Goal: Task Accomplishment & Management: Complete application form

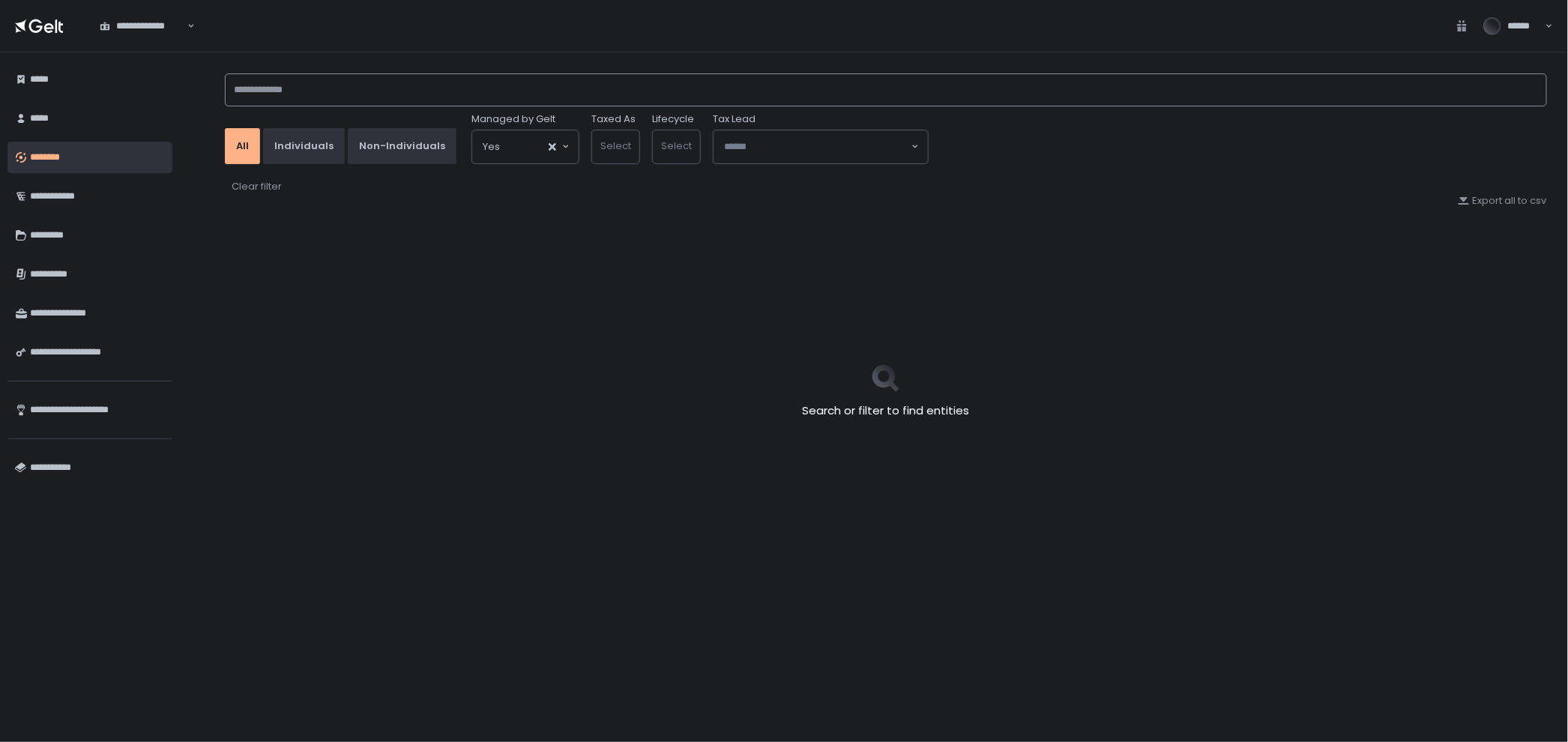
click at [333, 90] on input at bounding box center [887, 90] width 1323 height 33
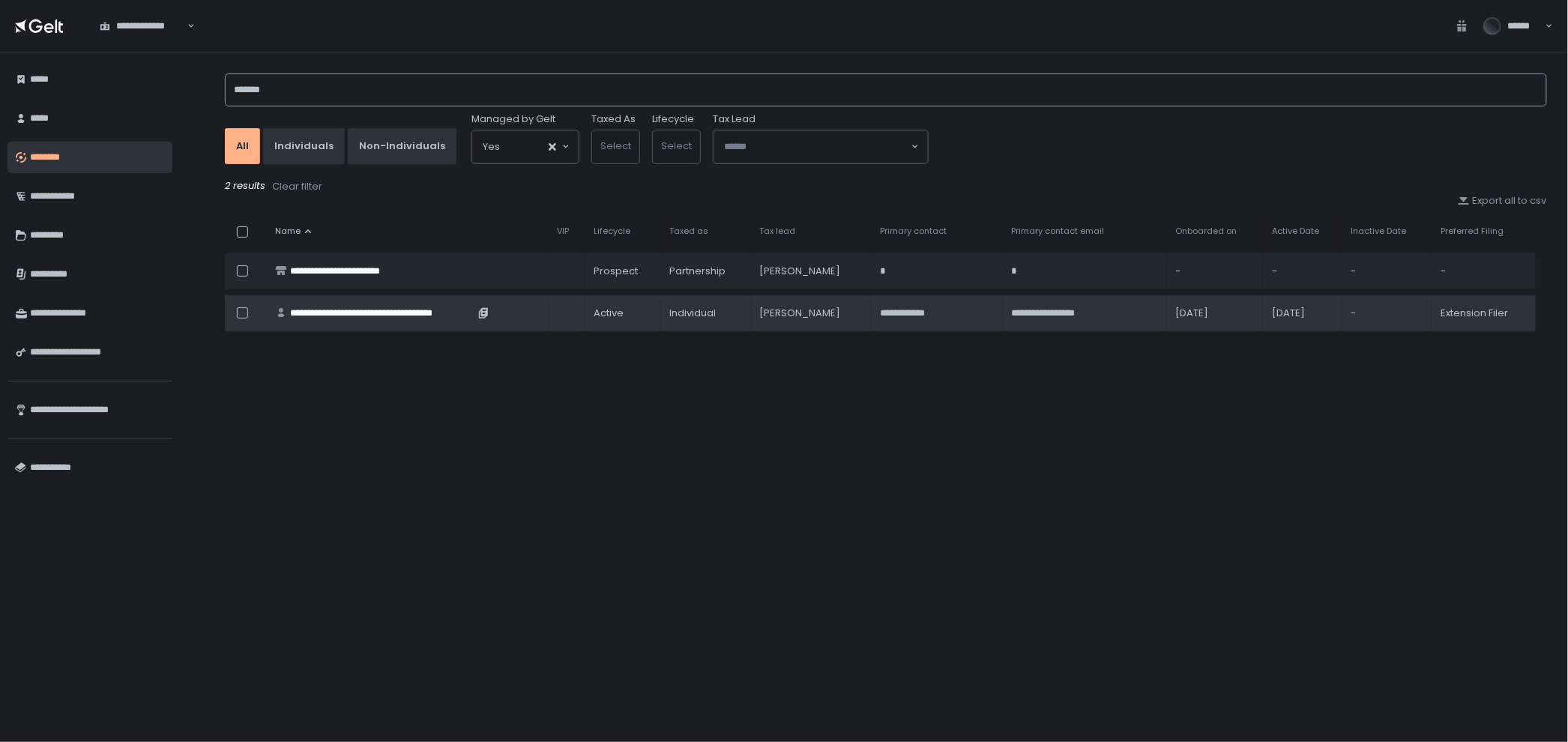
type input "*******"
click at [371, 311] on div "**********" at bounding box center [382, 313] width 184 height 14
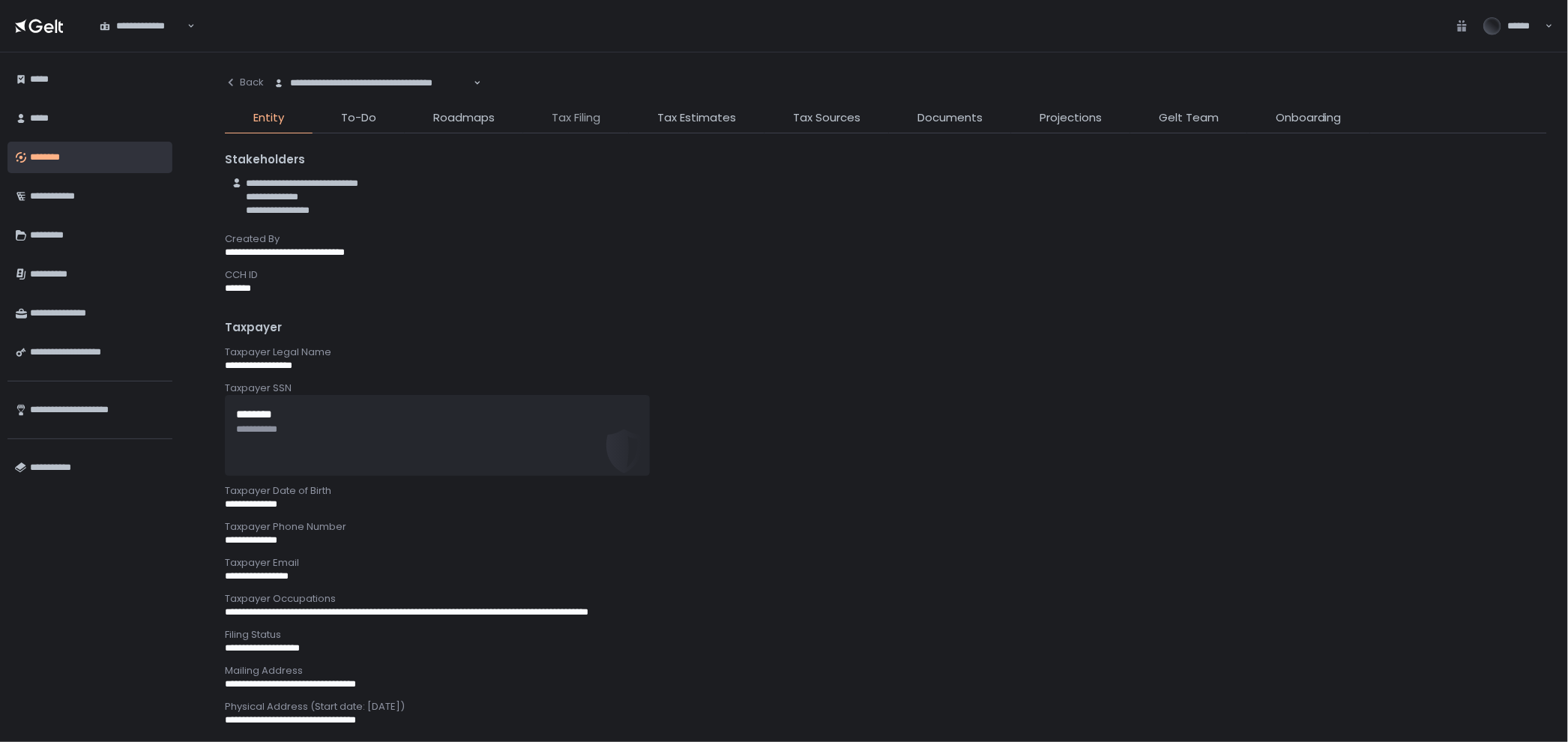
click at [590, 121] on span "Tax Filing" at bounding box center [576, 118] width 48 height 17
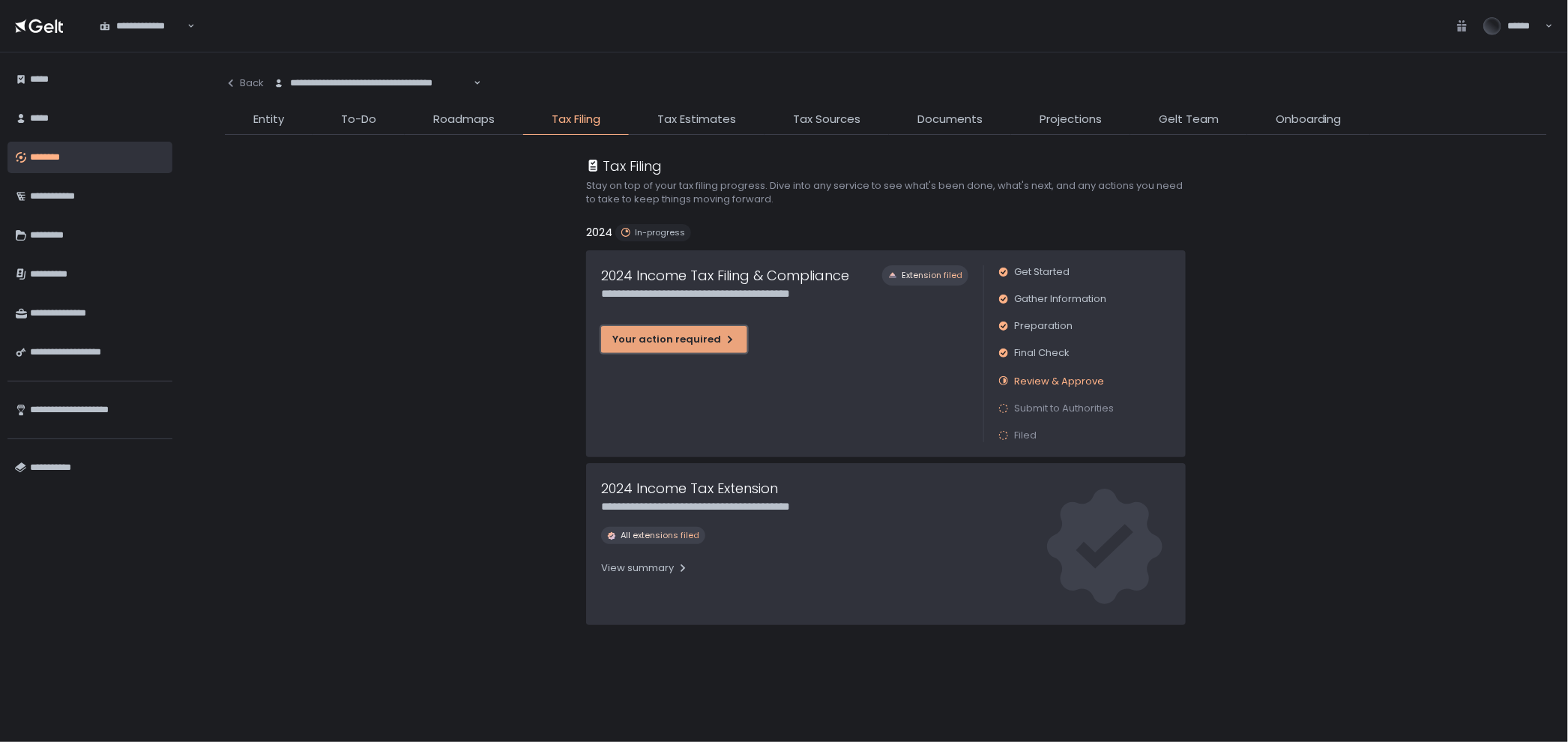
click at [646, 341] on div "Your action required" at bounding box center [674, 339] width 124 height 14
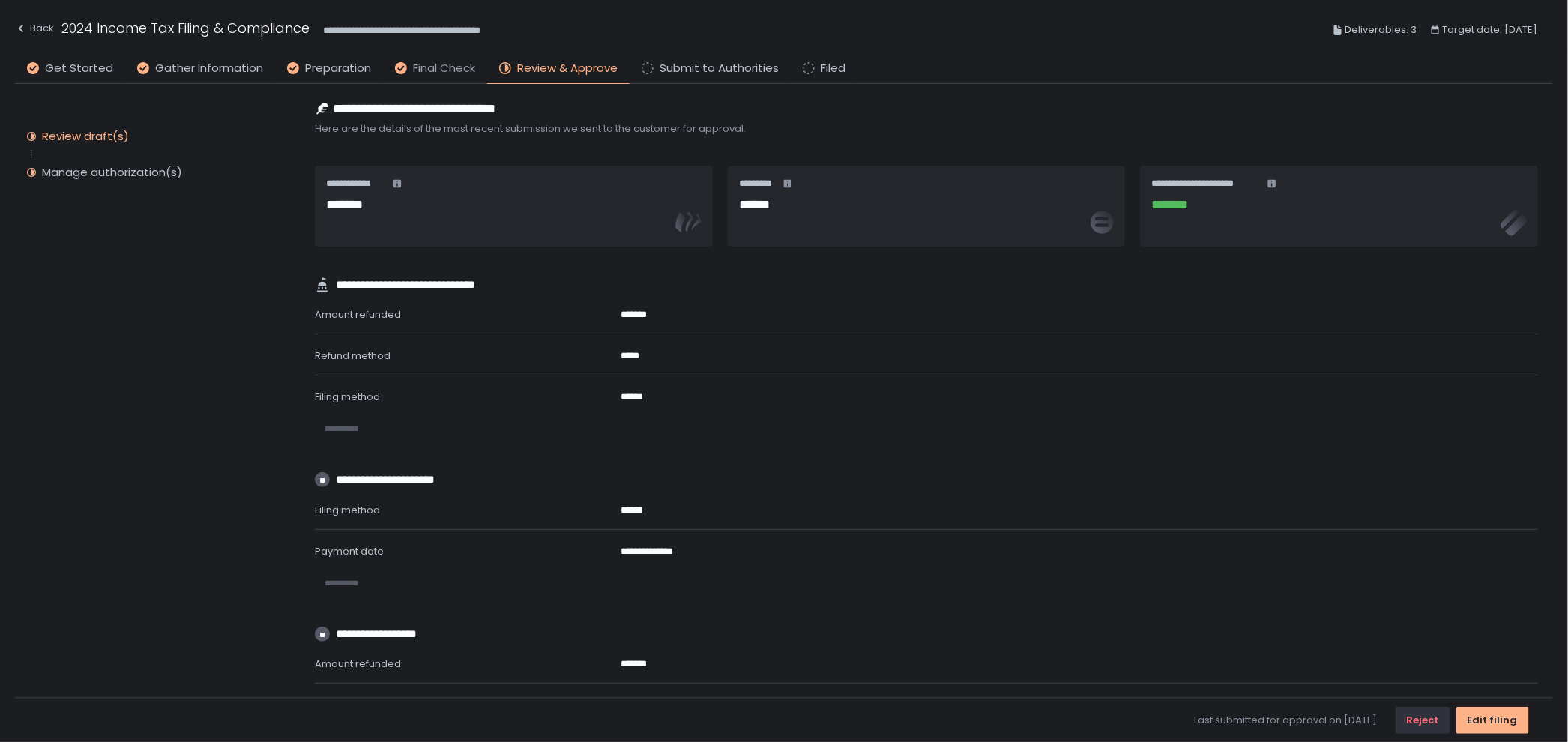
click at [446, 71] on span "Final Check" at bounding box center [444, 68] width 62 height 17
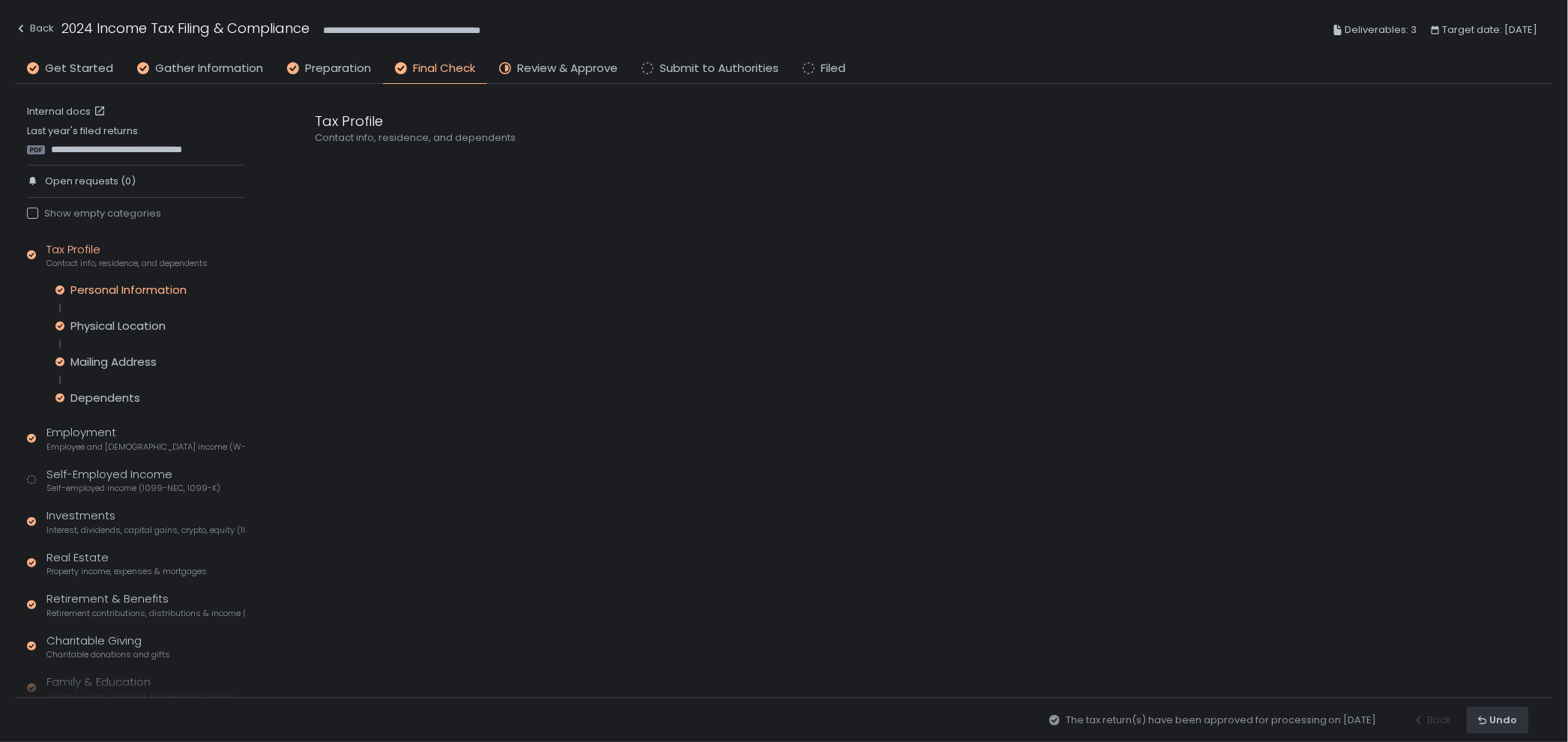
click at [112, 291] on div "Personal Information" at bounding box center [128, 290] width 116 height 15
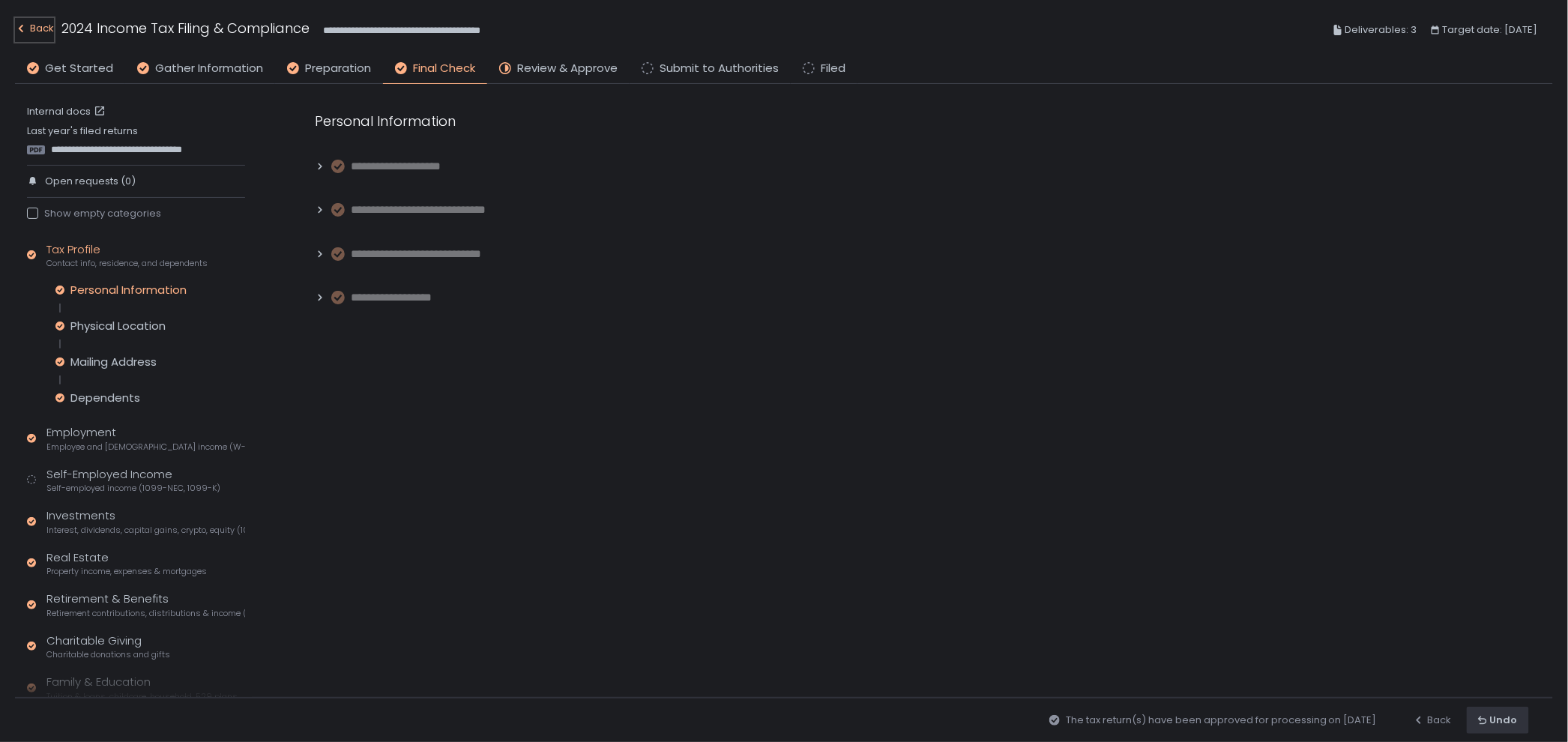
click at [36, 26] on div "Back" at bounding box center [35, 28] width 39 height 18
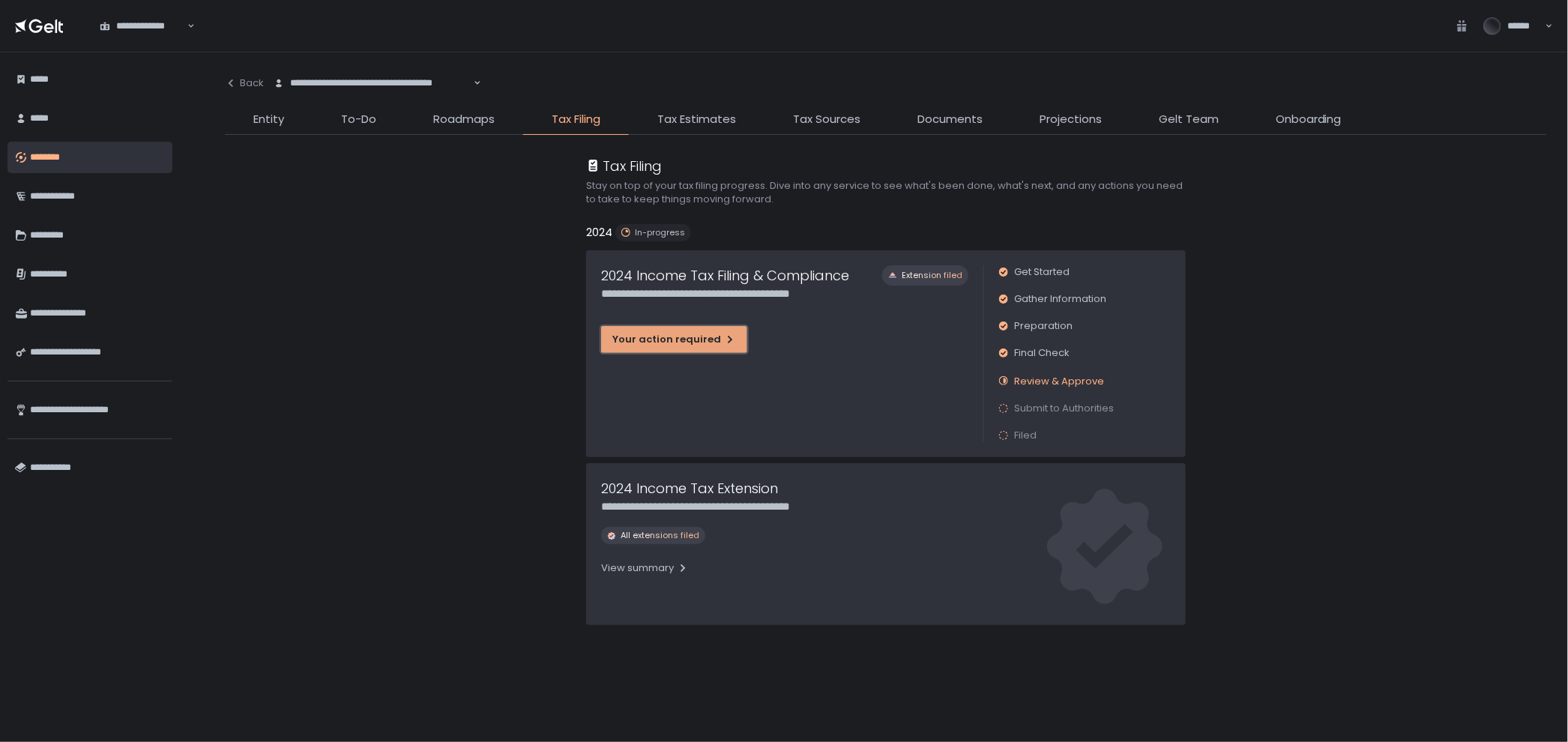
click at [710, 339] on div "Your action required" at bounding box center [674, 339] width 124 height 14
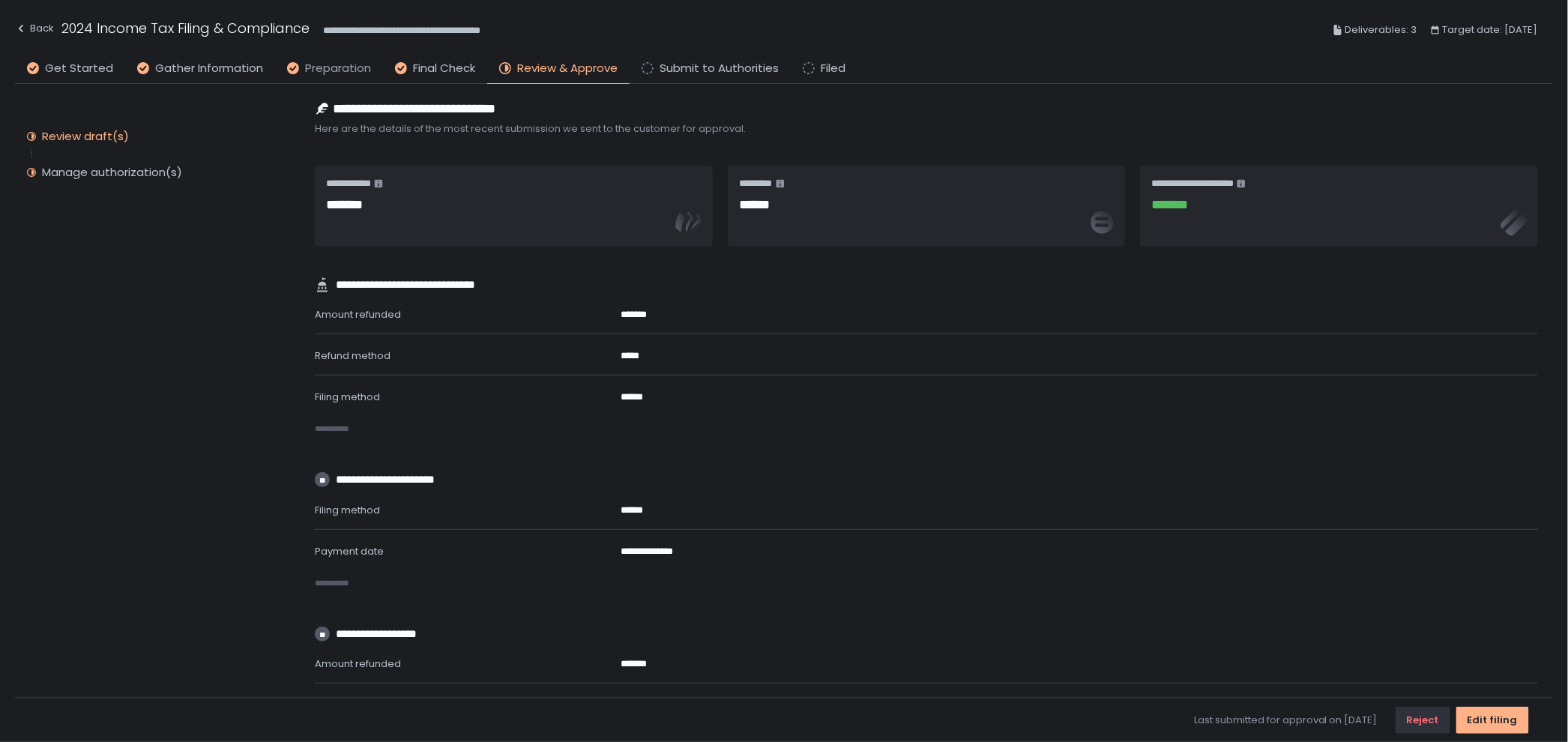
click at [336, 76] on span "Preparation" at bounding box center [338, 68] width 66 height 17
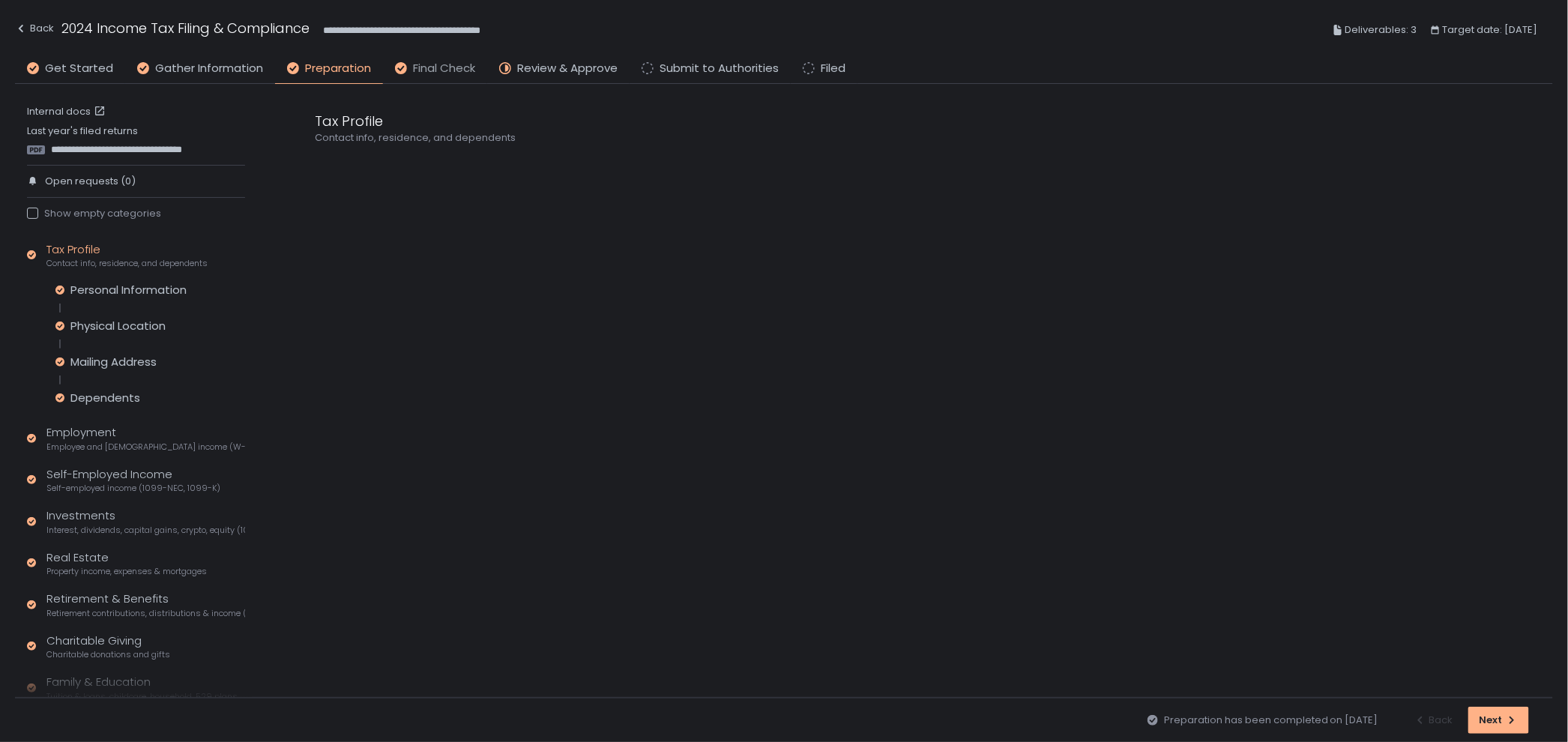
click at [428, 75] on span "Final Check" at bounding box center [444, 68] width 62 height 17
click at [174, 294] on div "Personal Information" at bounding box center [128, 290] width 116 height 15
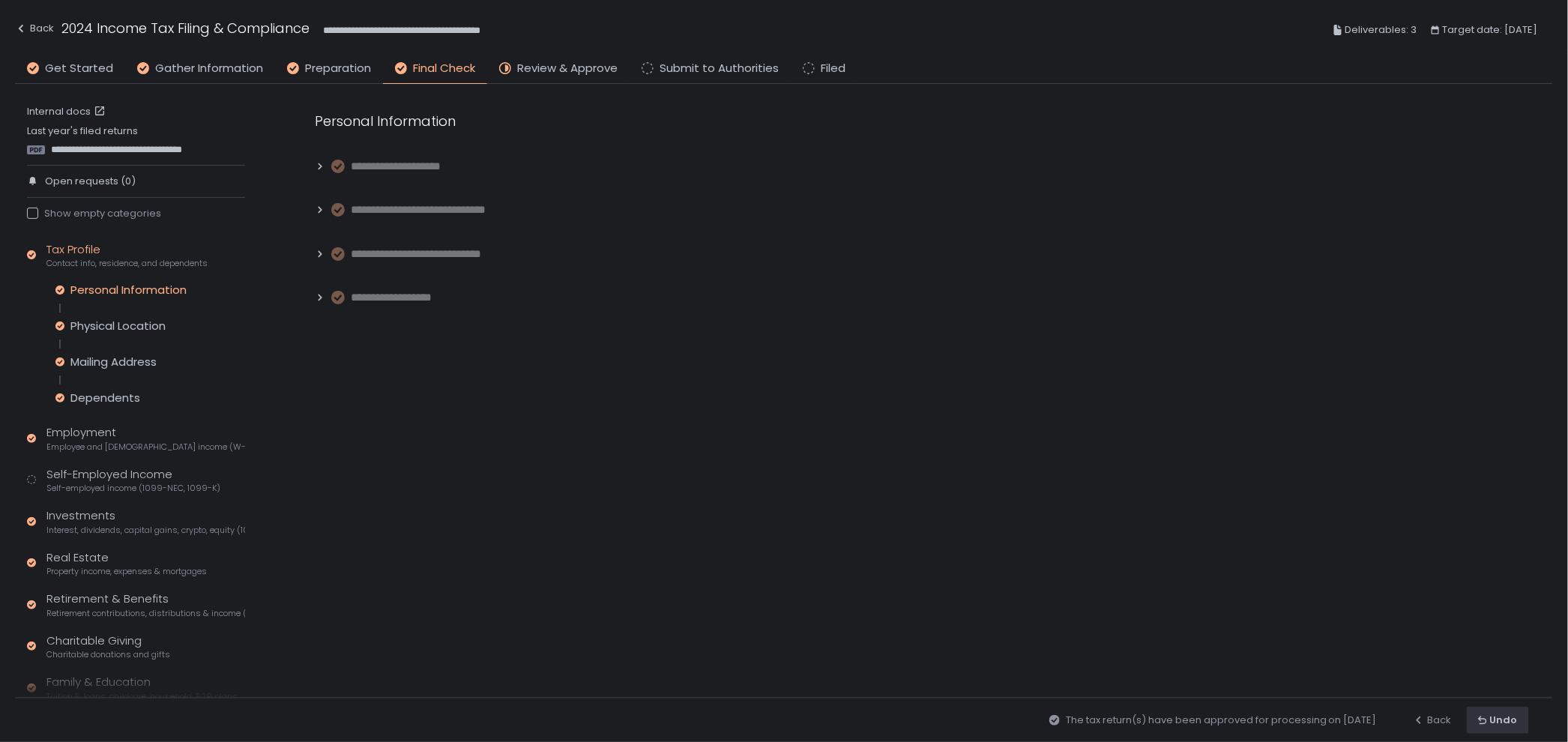
click at [316, 172] on div "**********" at bounding box center [392, 166] width 156 height 17
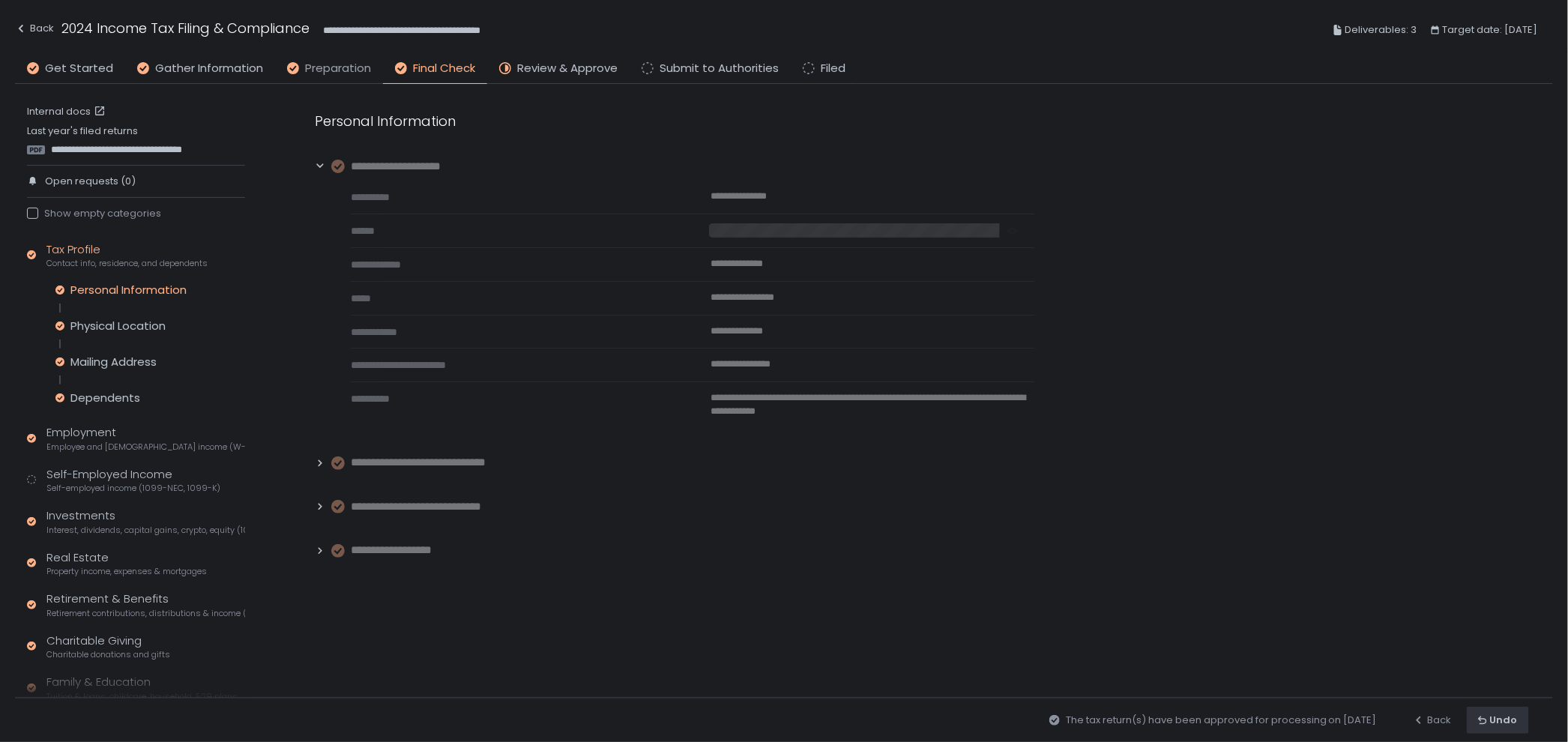
click at [317, 74] on span "Preparation" at bounding box center [338, 68] width 66 height 17
click at [406, 73] on li "Final Check" at bounding box center [434, 72] width 104 height 24
click at [342, 72] on span "Preparation" at bounding box center [338, 68] width 66 height 17
click at [86, 445] on span "Employee and [DEMOGRAPHIC_DATA] income (W-2s)" at bounding box center [146, 447] width 199 height 11
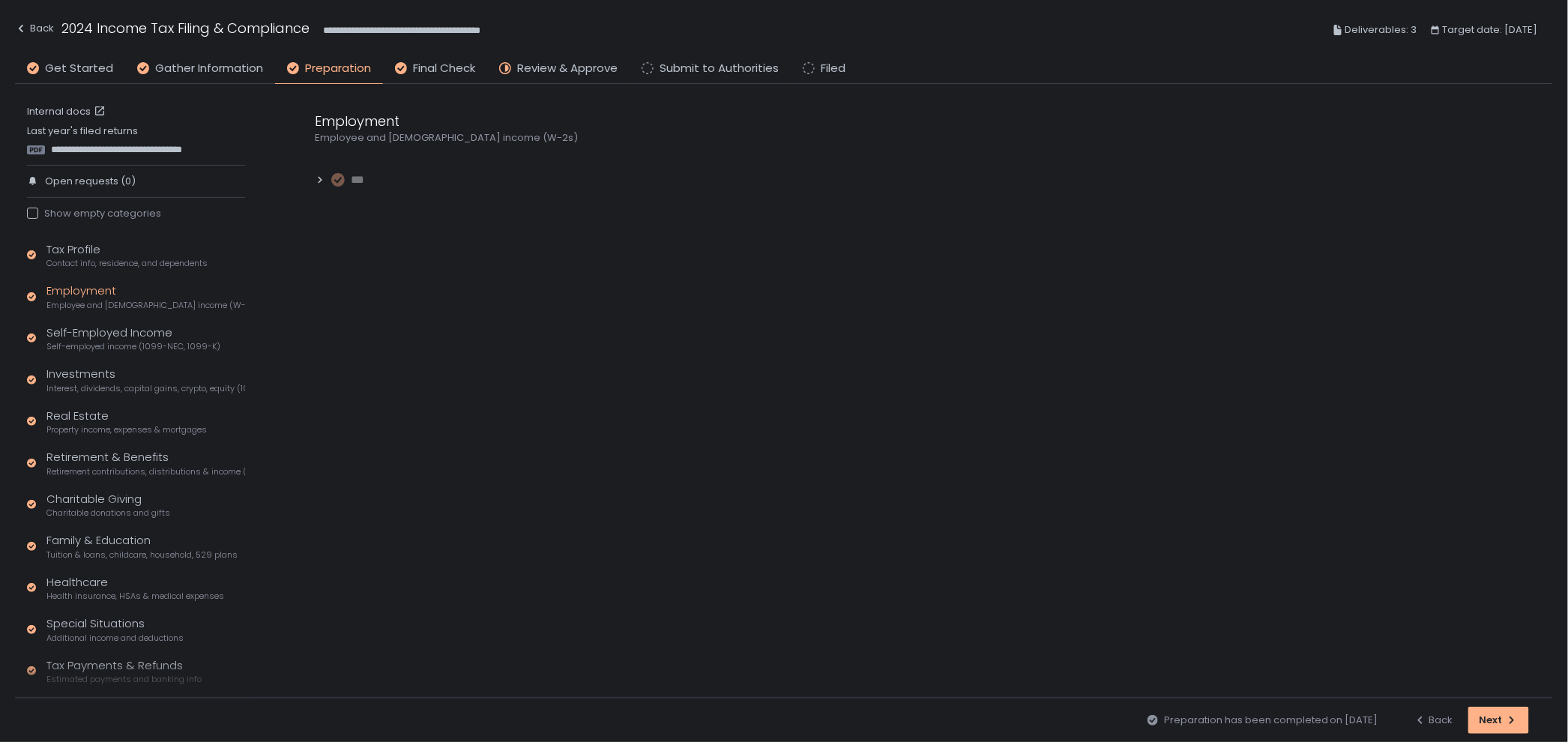
click at [404, 73] on li "Final Check" at bounding box center [434, 72] width 104 height 24
click at [191, 73] on span "Gather Information" at bounding box center [209, 68] width 108 height 17
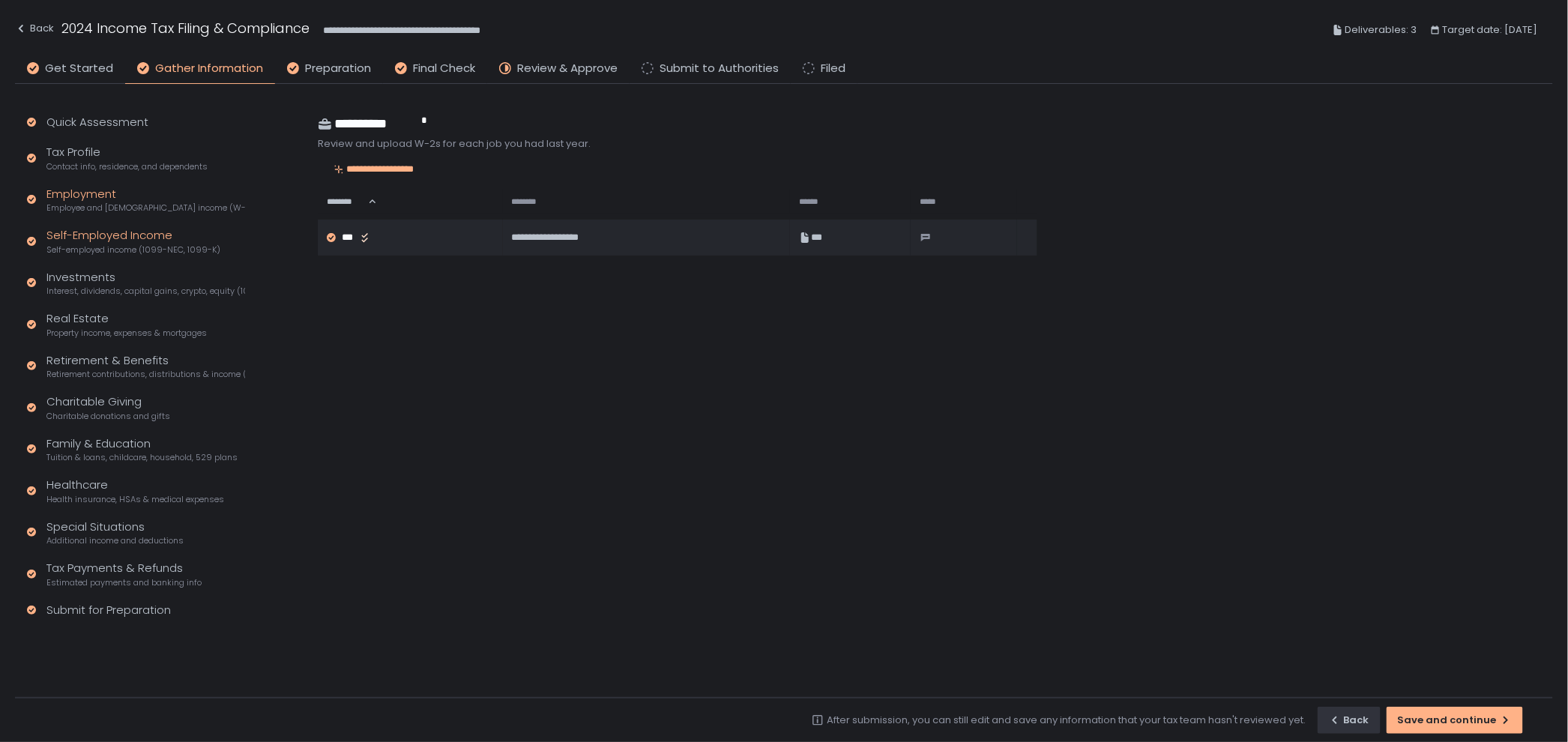
click at [145, 248] on span "Self-employed income (1099-NEC, 1099-K)" at bounding box center [133, 250] width 174 height 11
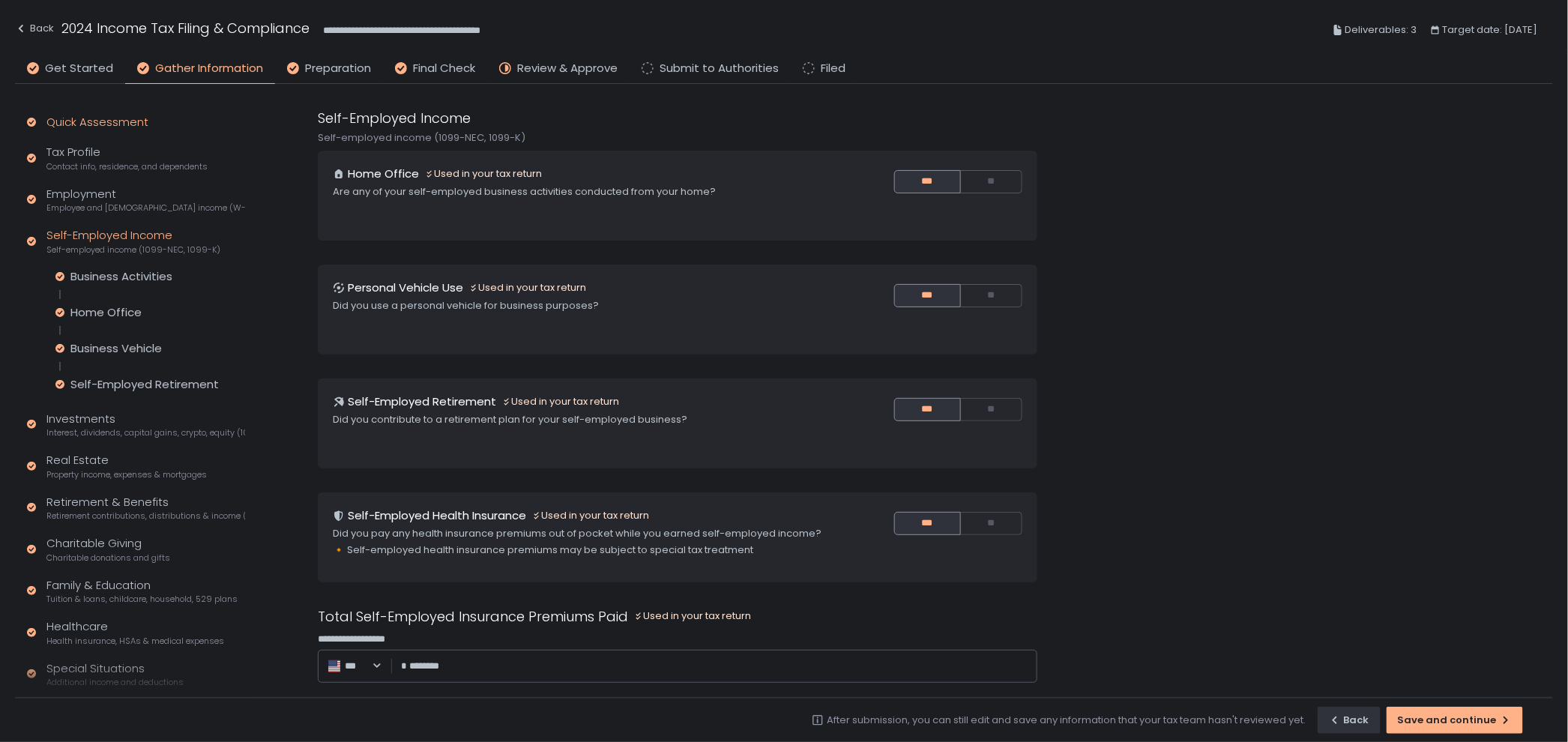
click at [101, 125] on div "Quick Assessment" at bounding box center [98, 122] width 102 height 17
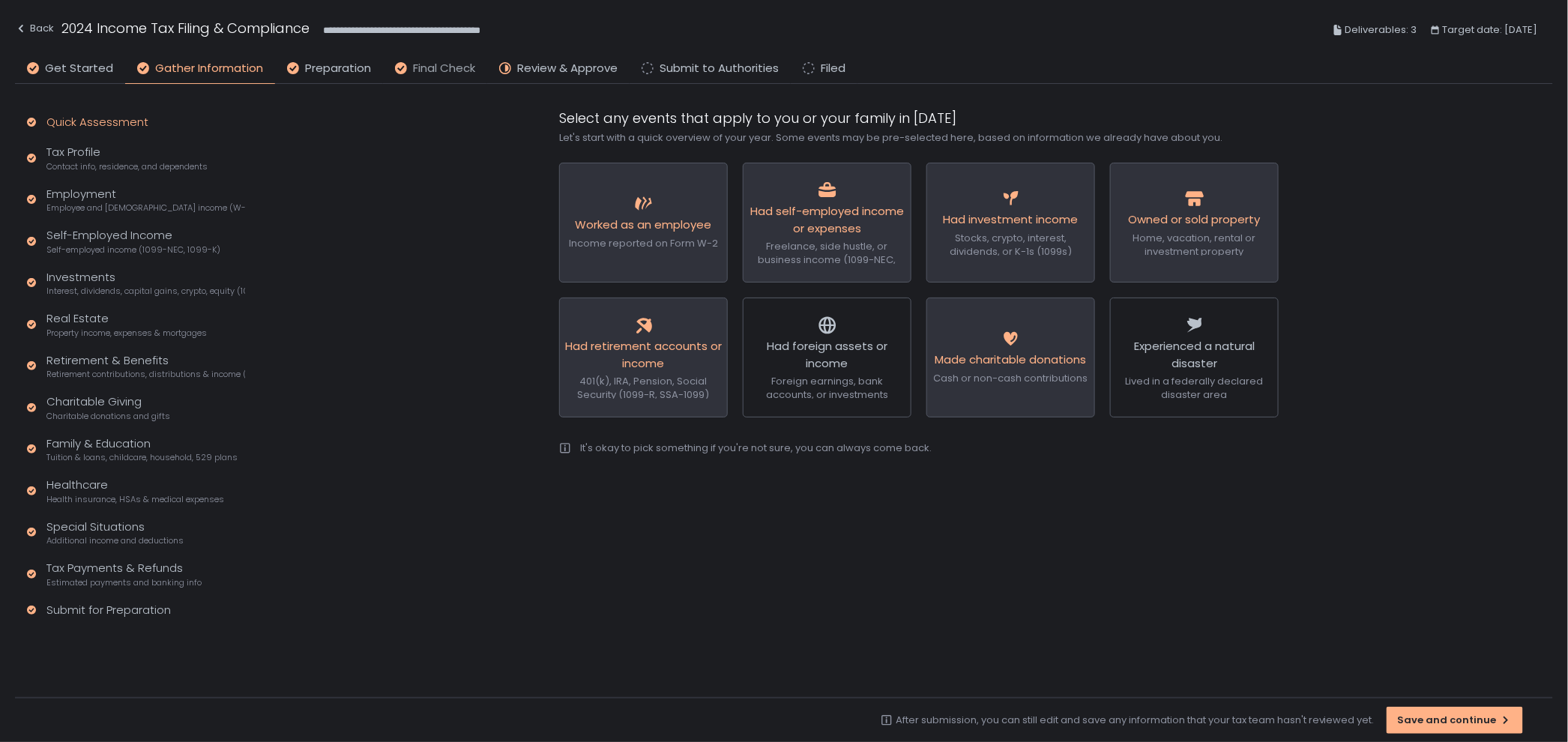
click at [463, 69] on span "Final Check" at bounding box center [444, 68] width 62 height 17
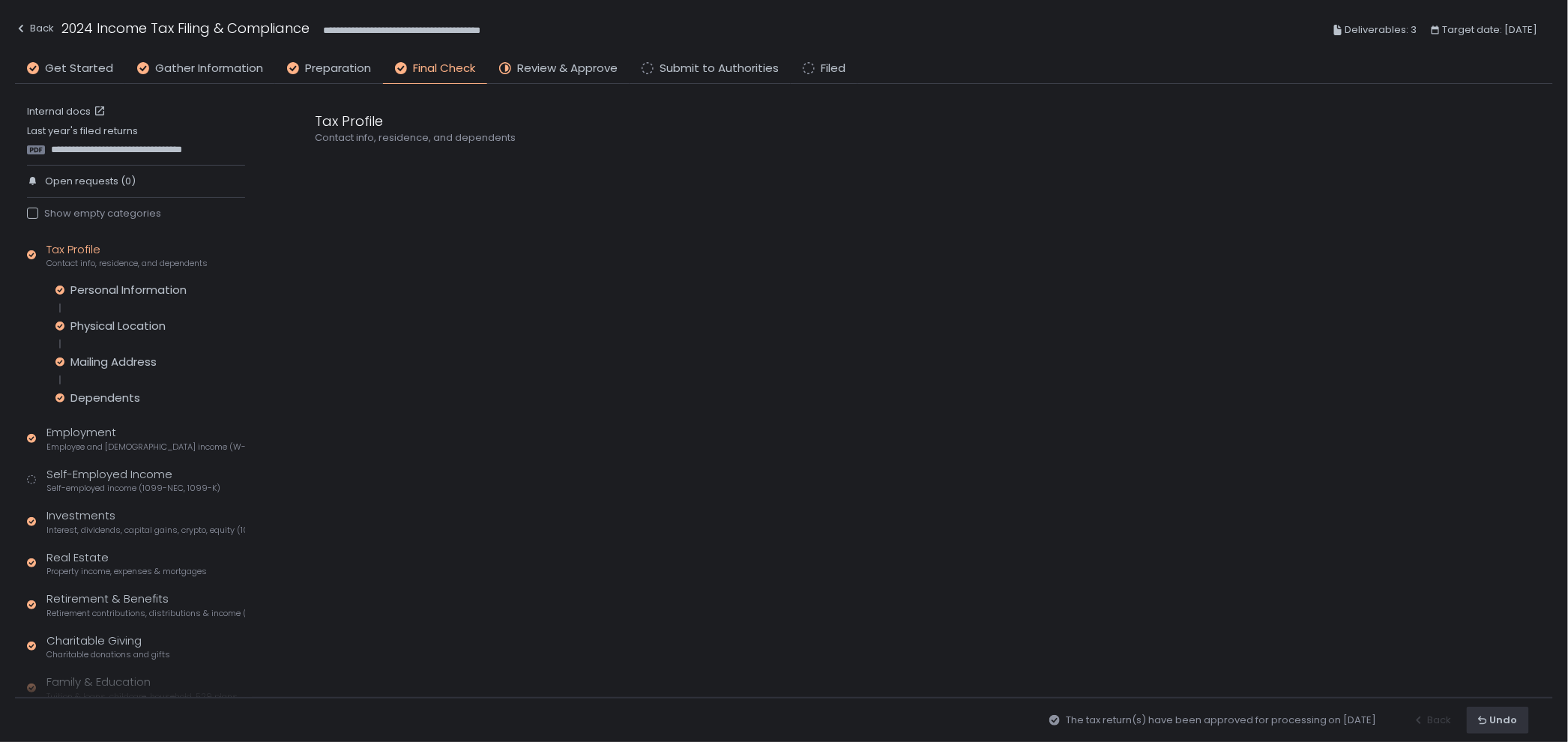
click at [78, 78] on li "Get Started" at bounding box center [70, 72] width 110 height 24
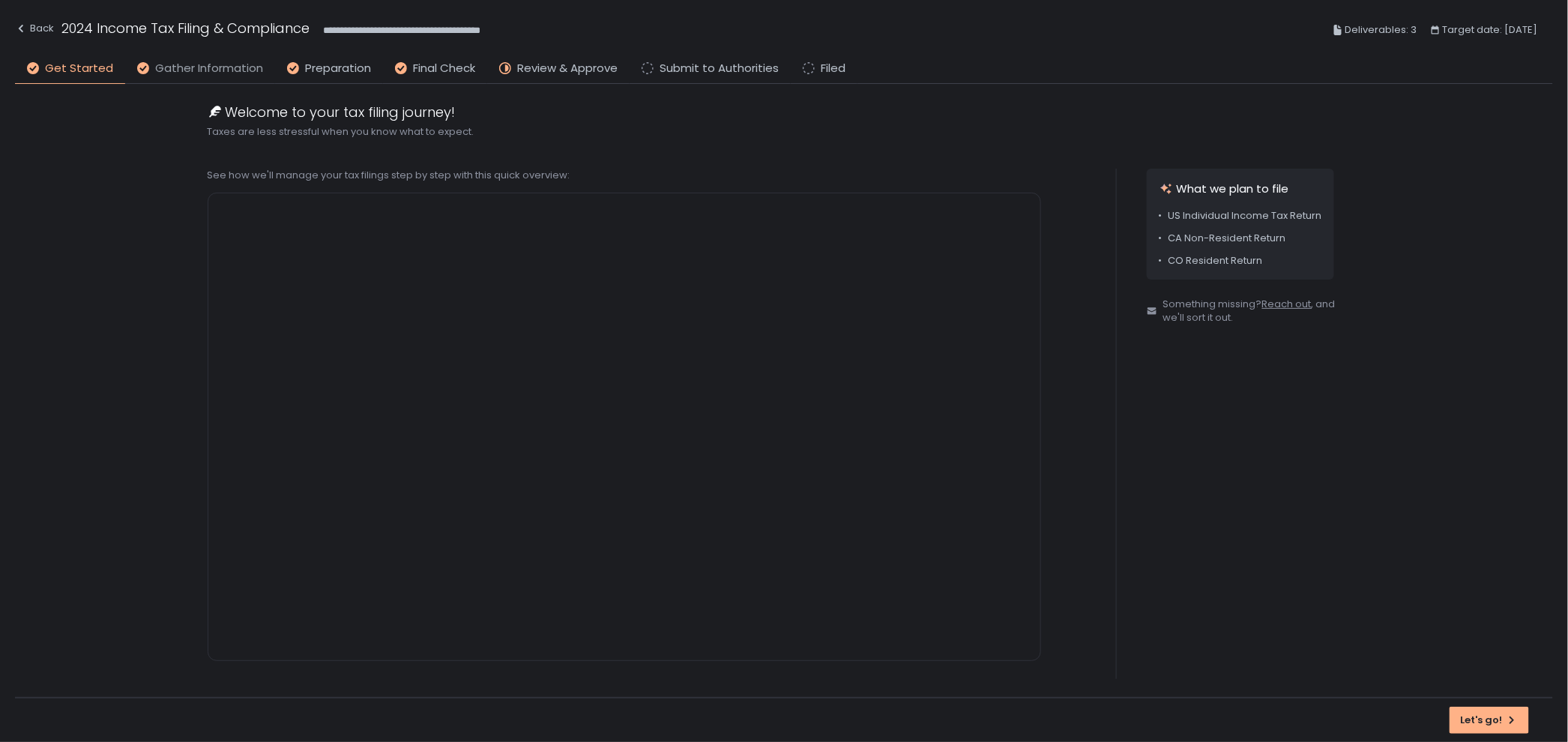
click at [168, 73] on span "Gather Information" at bounding box center [209, 68] width 108 height 17
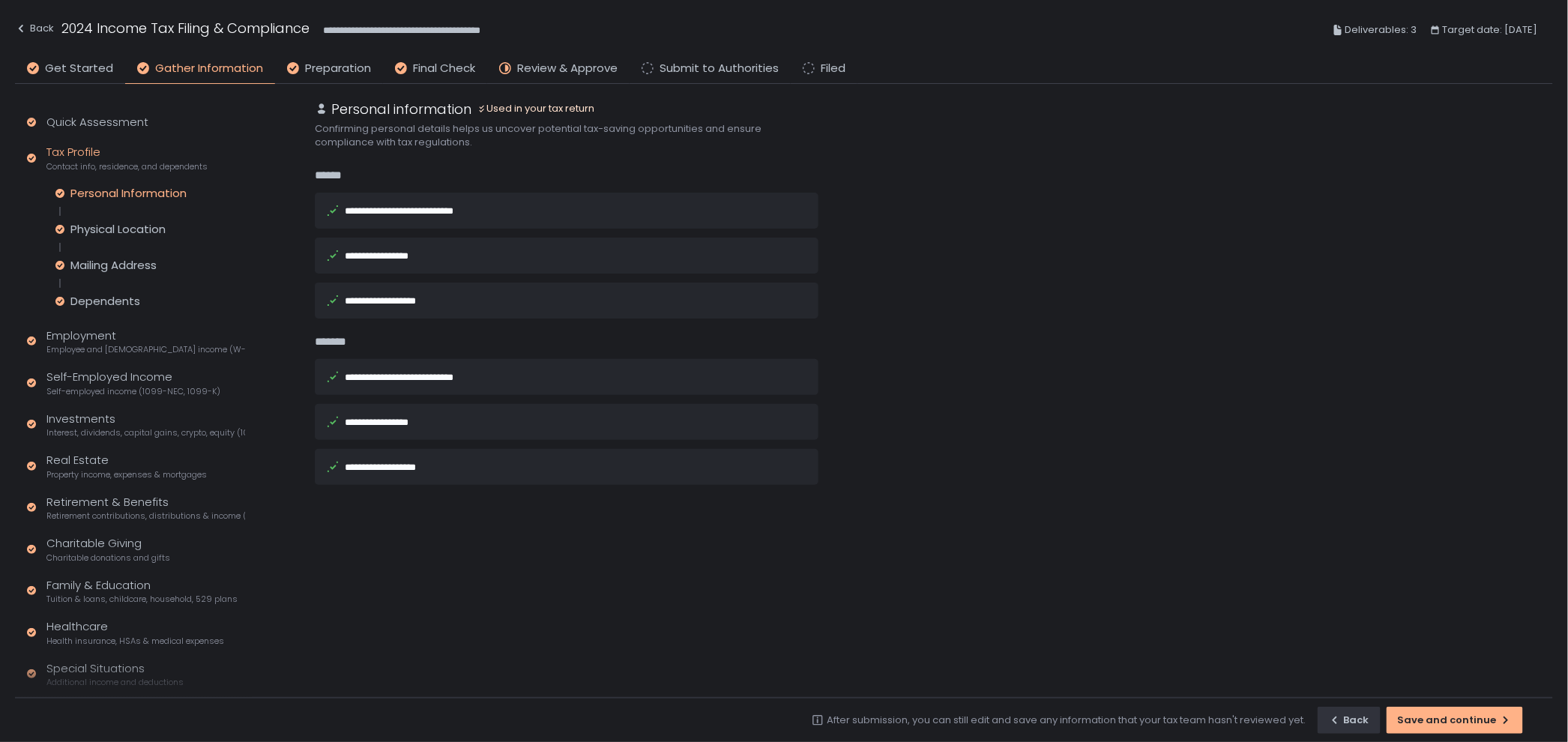
scroll to position [83, 0]
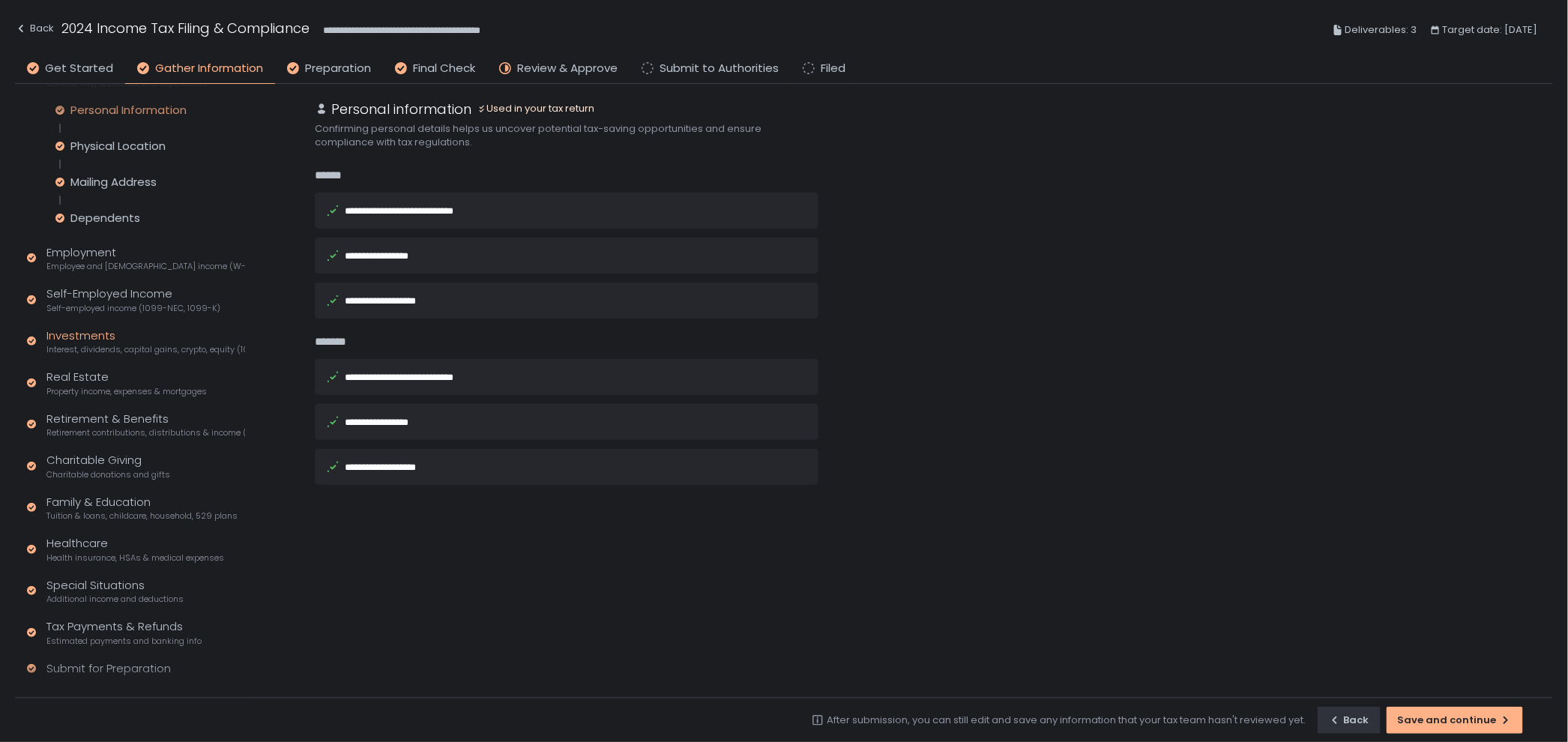
click at [106, 331] on div "Investments Interest, dividends, capital gains, crypto, equity (1099s, K-1s)" at bounding box center [146, 342] width 199 height 28
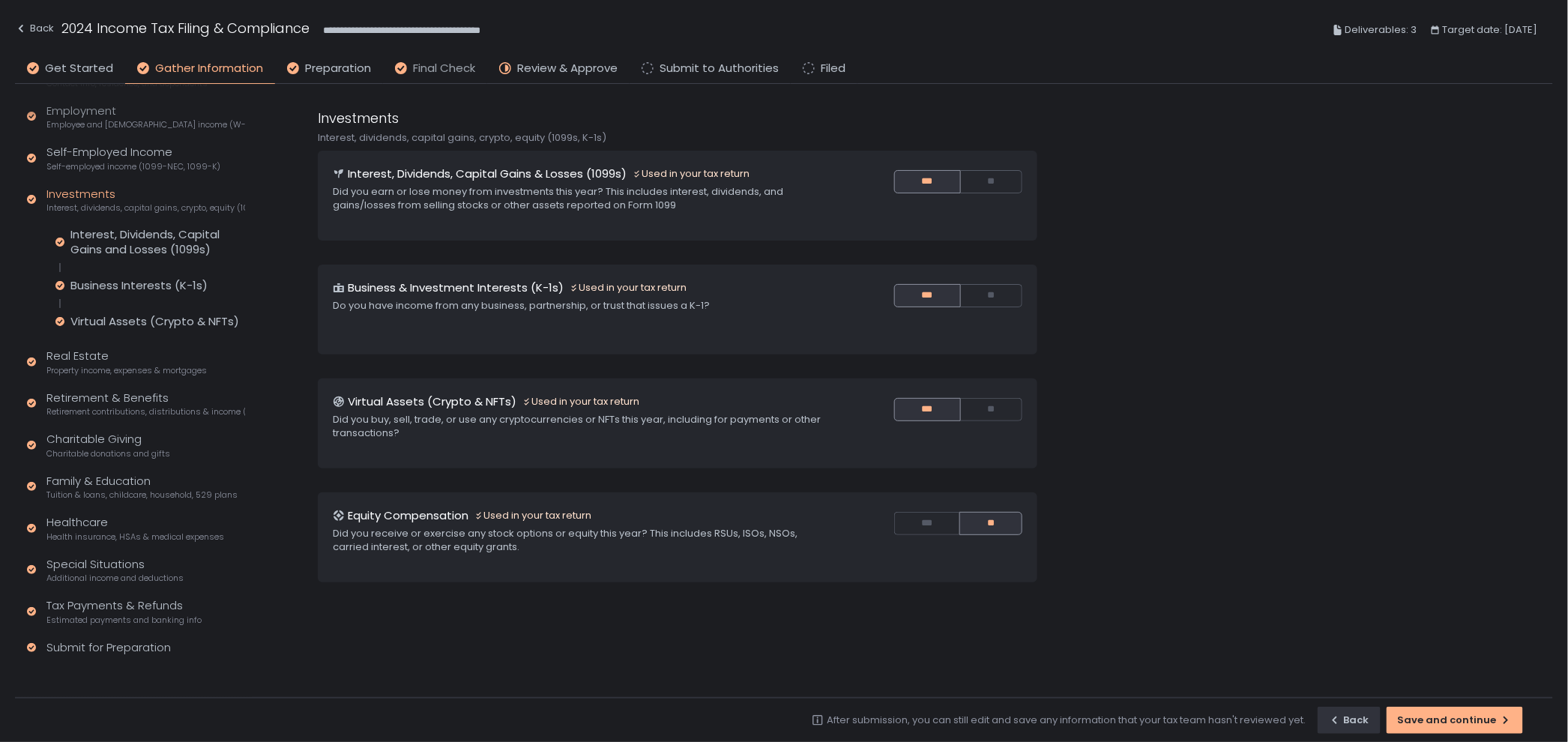
click at [450, 61] on span "Final Check" at bounding box center [444, 68] width 62 height 17
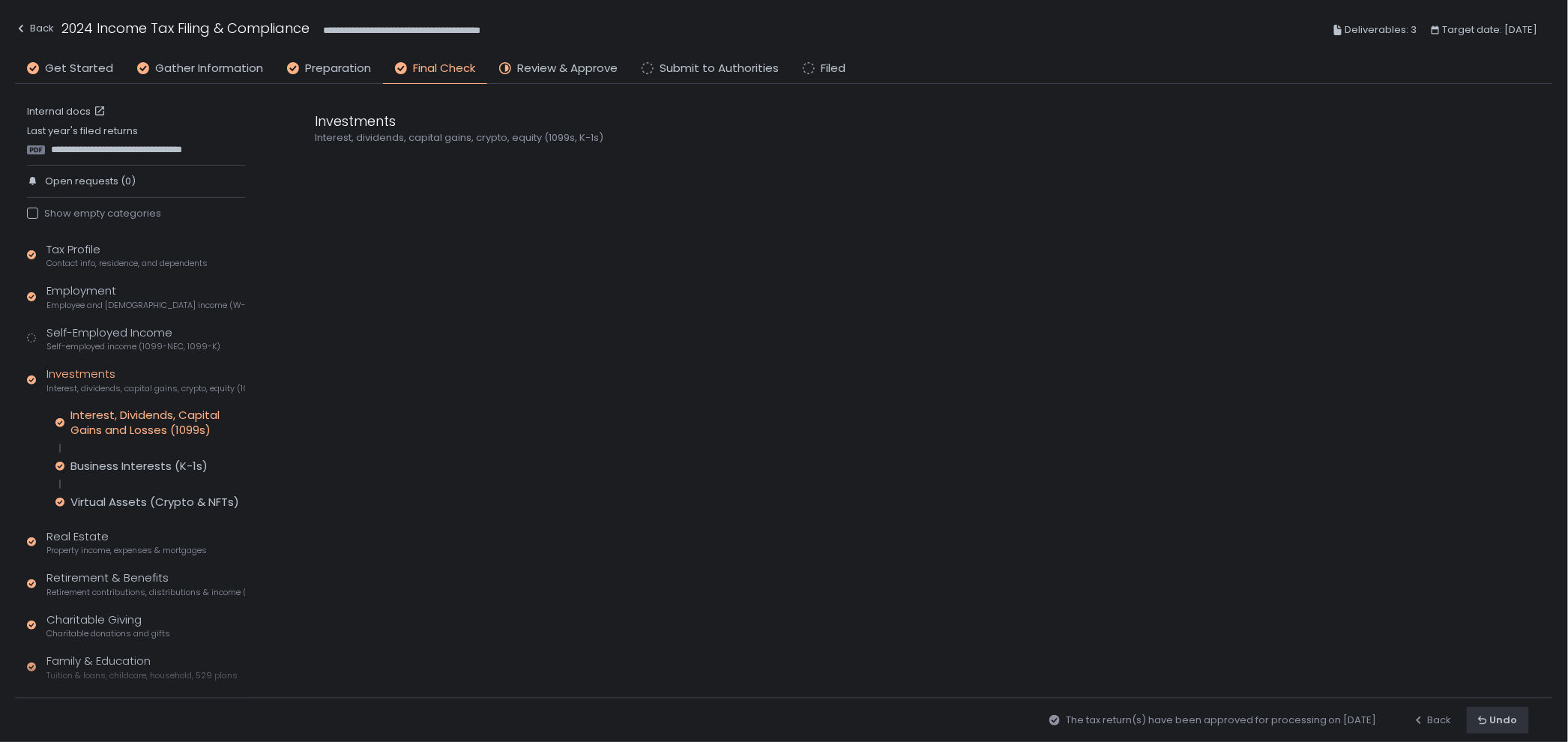
click at [115, 418] on div "Interest, Dividends, Capital Gains and Losses (1099s)" at bounding box center [157, 422] width 174 height 30
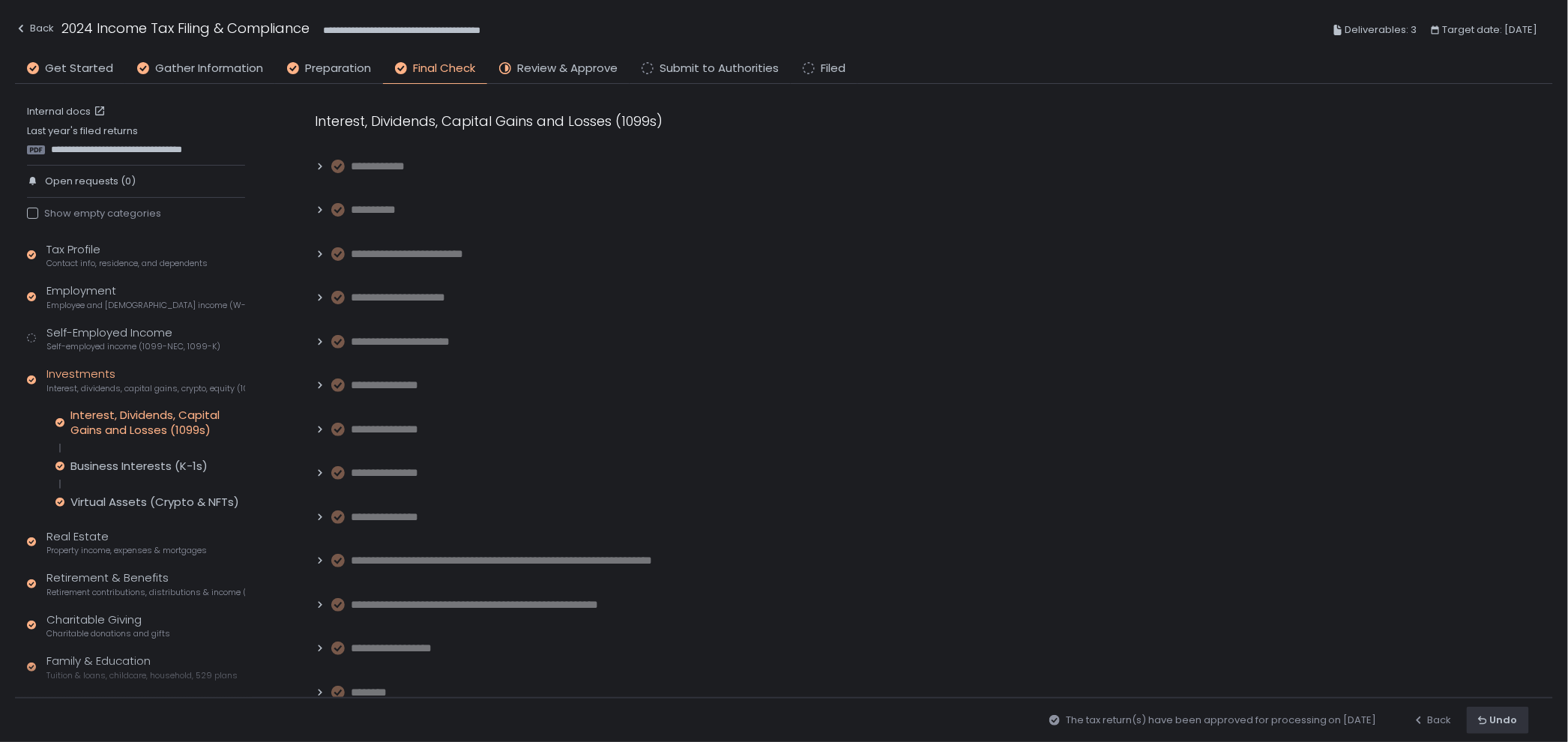
click at [320, 164] on icon at bounding box center [321, 166] width 4 height 6
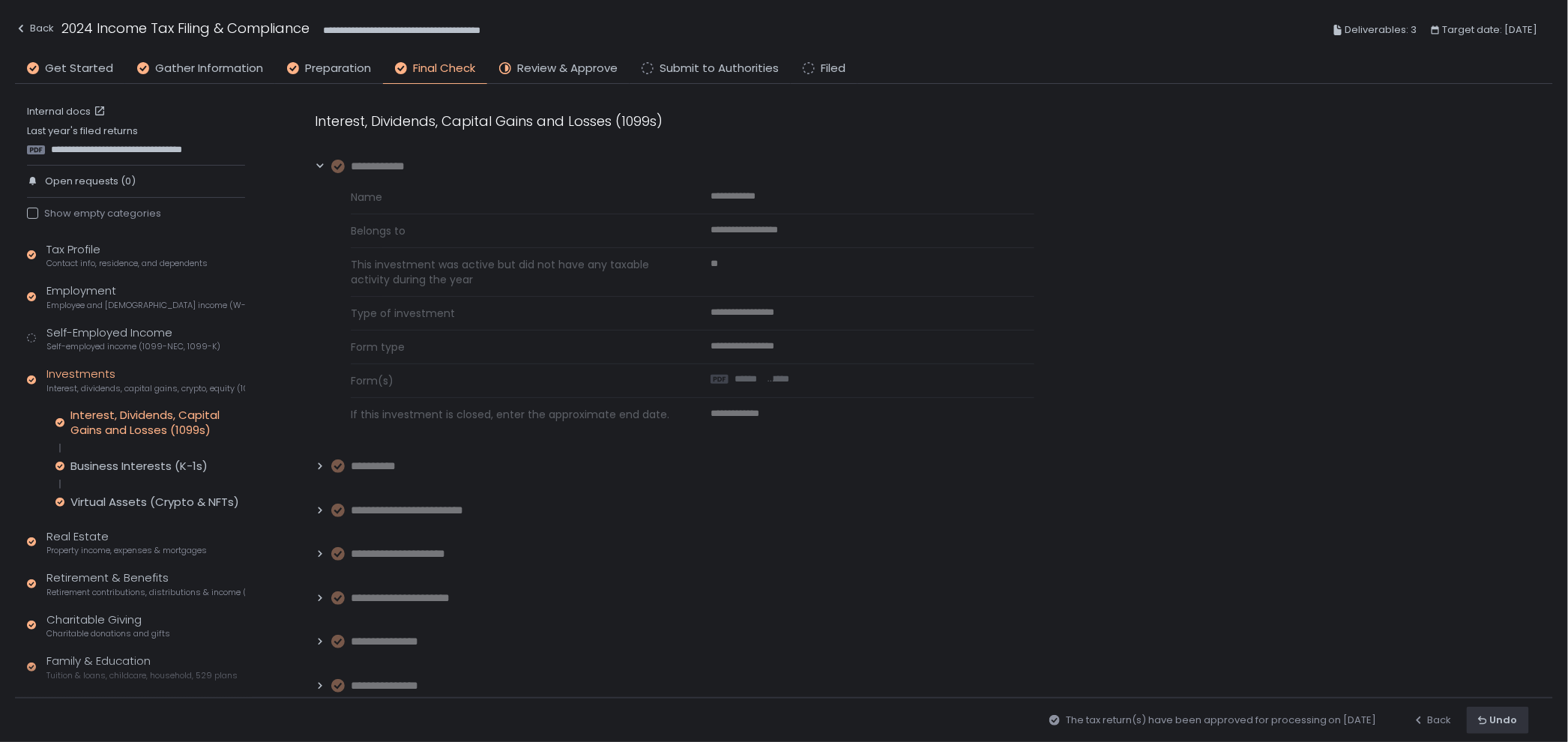
click at [334, 164] on circle at bounding box center [337, 166] width 12 height 12
click at [336, 171] on circle at bounding box center [337, 166] width 12 height 12
click at [321, 161] on icon at bounding box center [320, 166] width 10 height 10
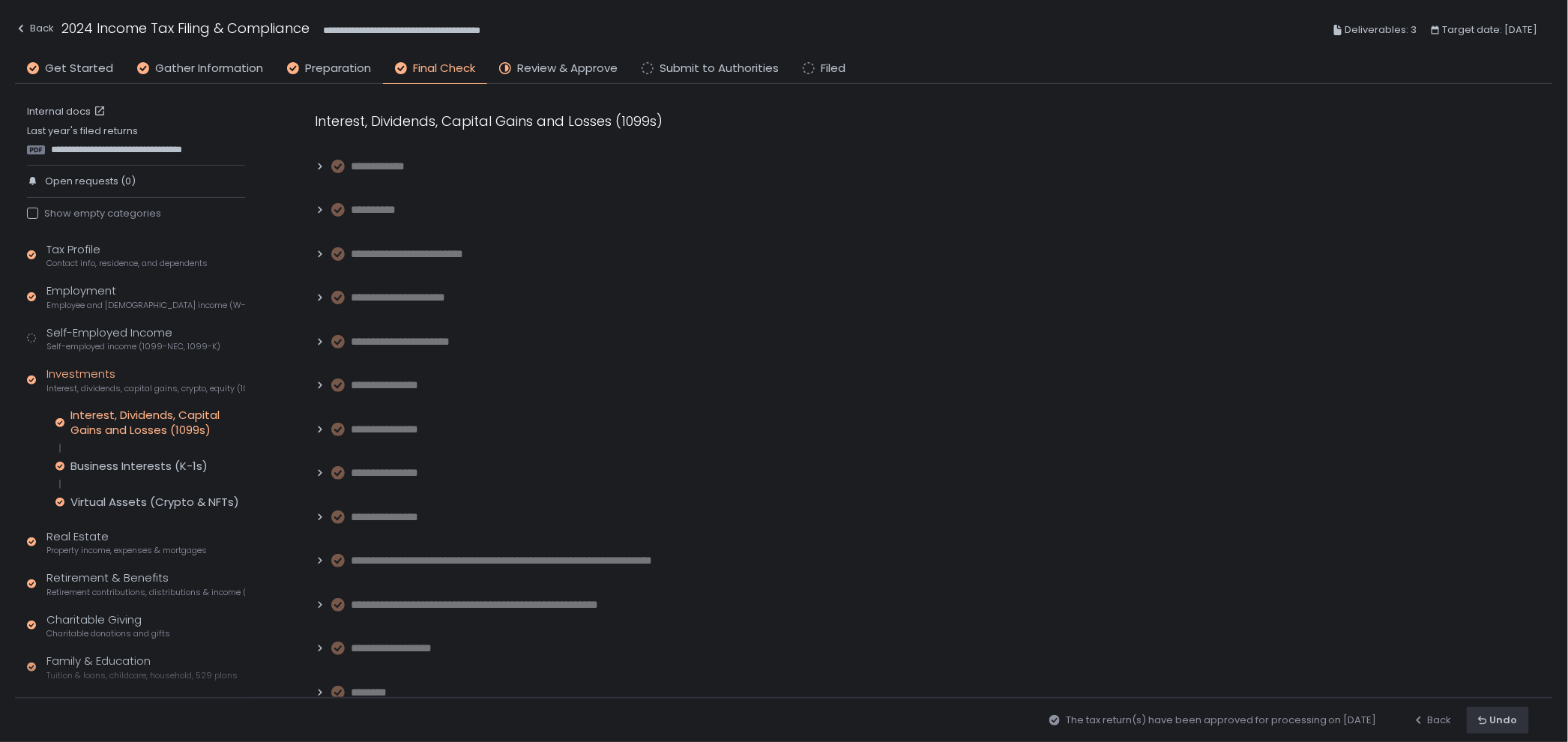
click at [323, 162] on icon at bounding box center [320, 166] width 10 height 10
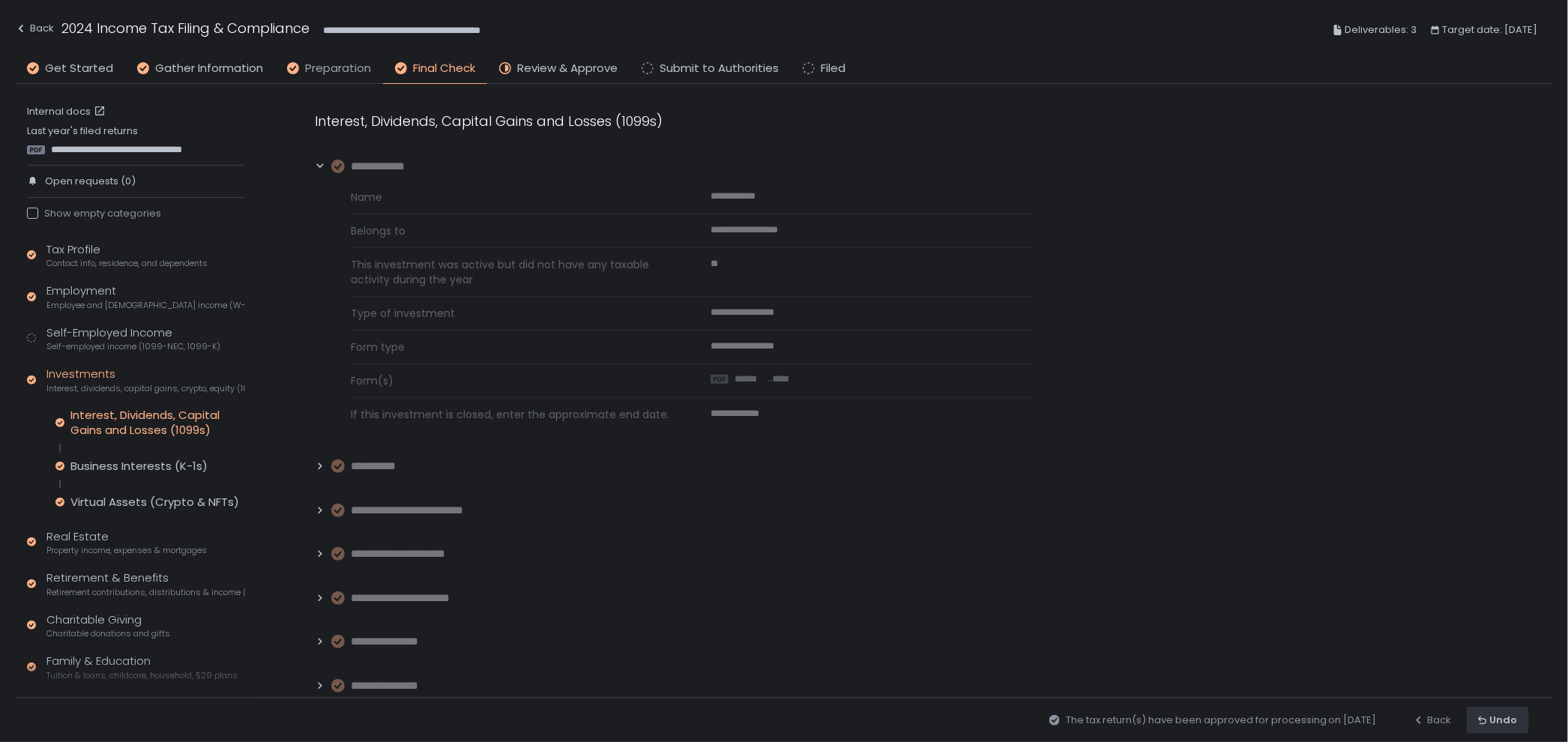
click at [332, 71] on span "Preparation" at bounding box center [338, 68] width 66 height 17
click at [439, 73] on span "Final Check" at bounding box center [444, 68] width 62 height 17
click at [753, 379] on span "******" at bounding box center [750, 379] width 31 height 14
click at [92, 153] on span "**********" at bounding box center [139, 149] width 177 height 14
click at [337, 162] on circle at bounding box center [337, 166] width 12 height 12
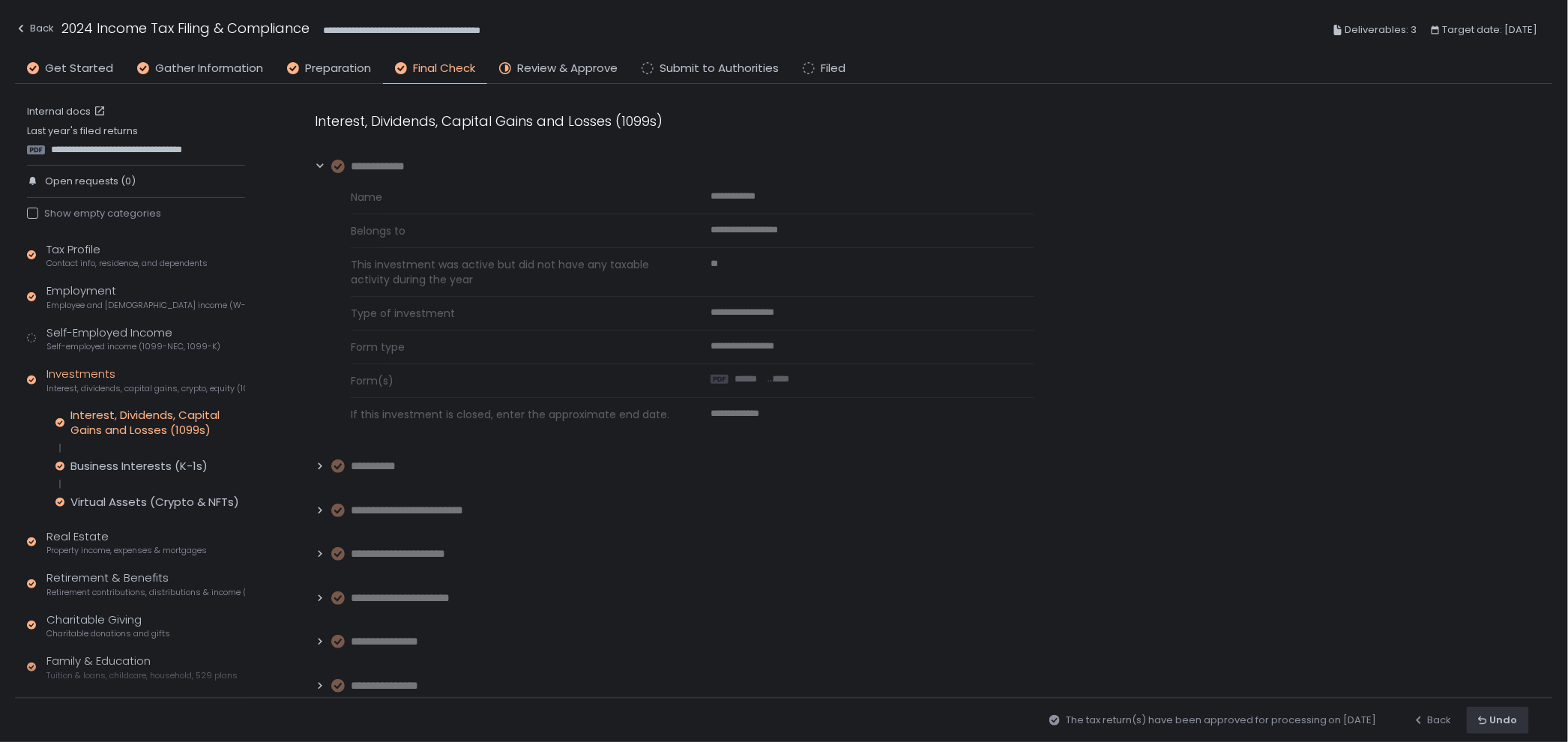
click at [334, 165] on circle at bounding box center [337, 166] width 12 height 12
click at [335, 166] on icon at bounding box center [337, 166] width 6 height 5
click at [773, 384] on span "*******" at bounding box center [778, 379] width 25 height 14
click at [778, 376] on span "*******" at bounding box center [778, 379] width 25 height 14
click at [96, 327] on div "Self-Employed Income Self-employed income (1099-NEC, 1099-K)" at bounding box center [133, 338] width 174 height 28
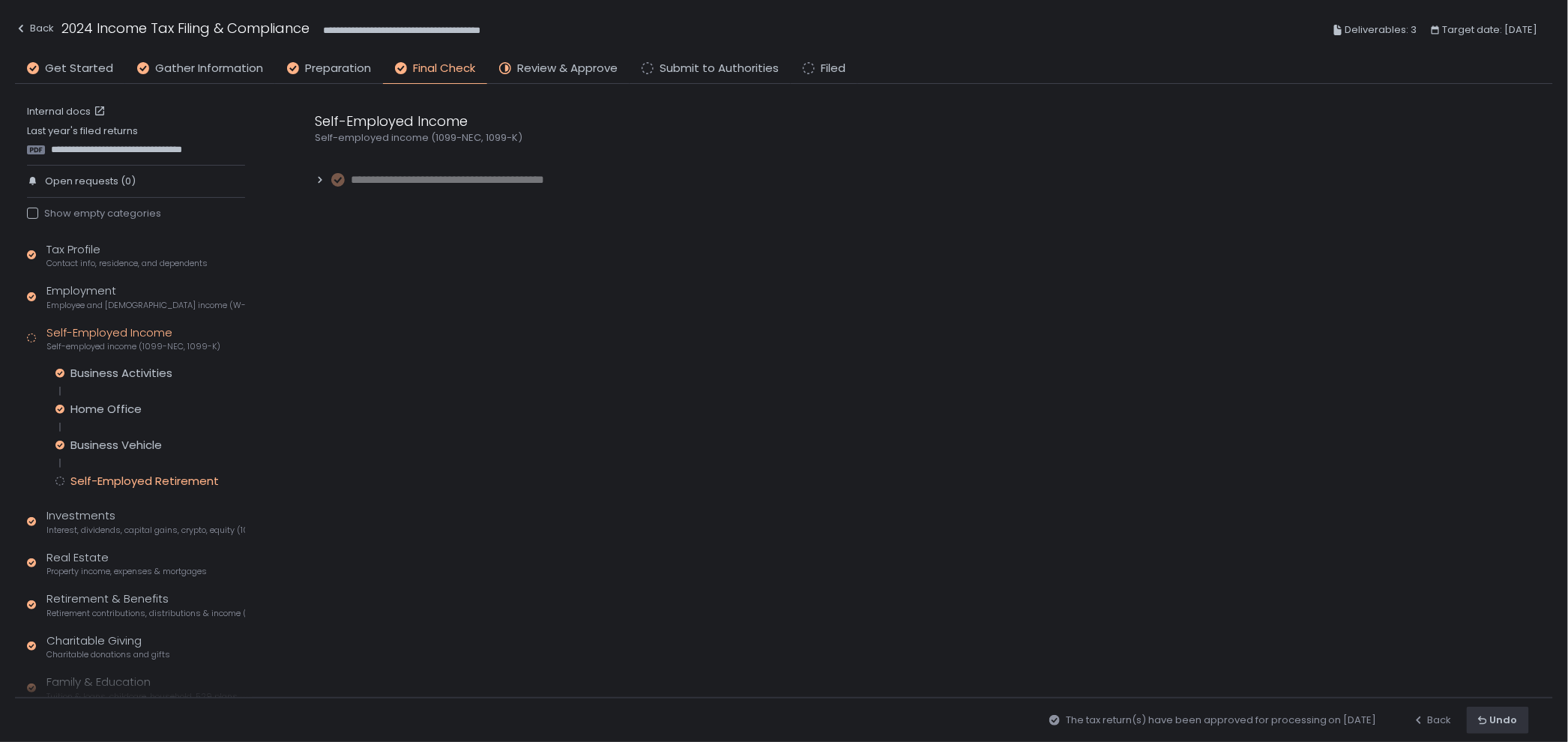
click at [124, 486] on div "Self-Employed Retirement" at bounding box center [145, 481] width 149 height 15
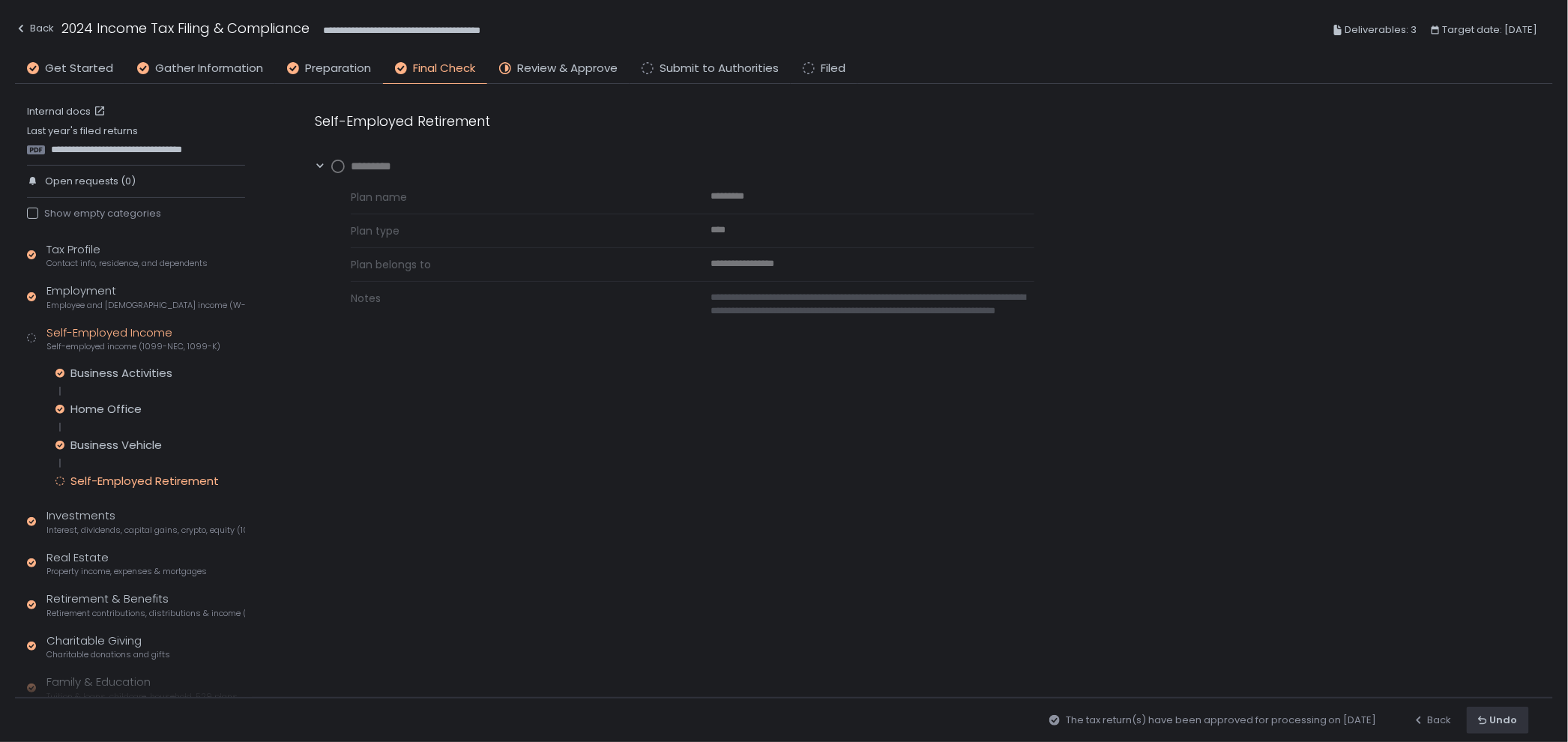
click at [335, 165] on circle at bounding box center [337, 166] width 12 height 12
click at [335, 170] on circle at bounding box center [337, 166] width 12 height 12
drag, startPoint x: 874, startPoint y: 325, endPoint x: 716, endPoint y: 302, distance: 159.7
click at [716, 302] on span "**********" at bounding box center [866, 311] width 312 height 40
click at [712, 312] on span "**********" at bounding box center [866, 311] width 312 height 40
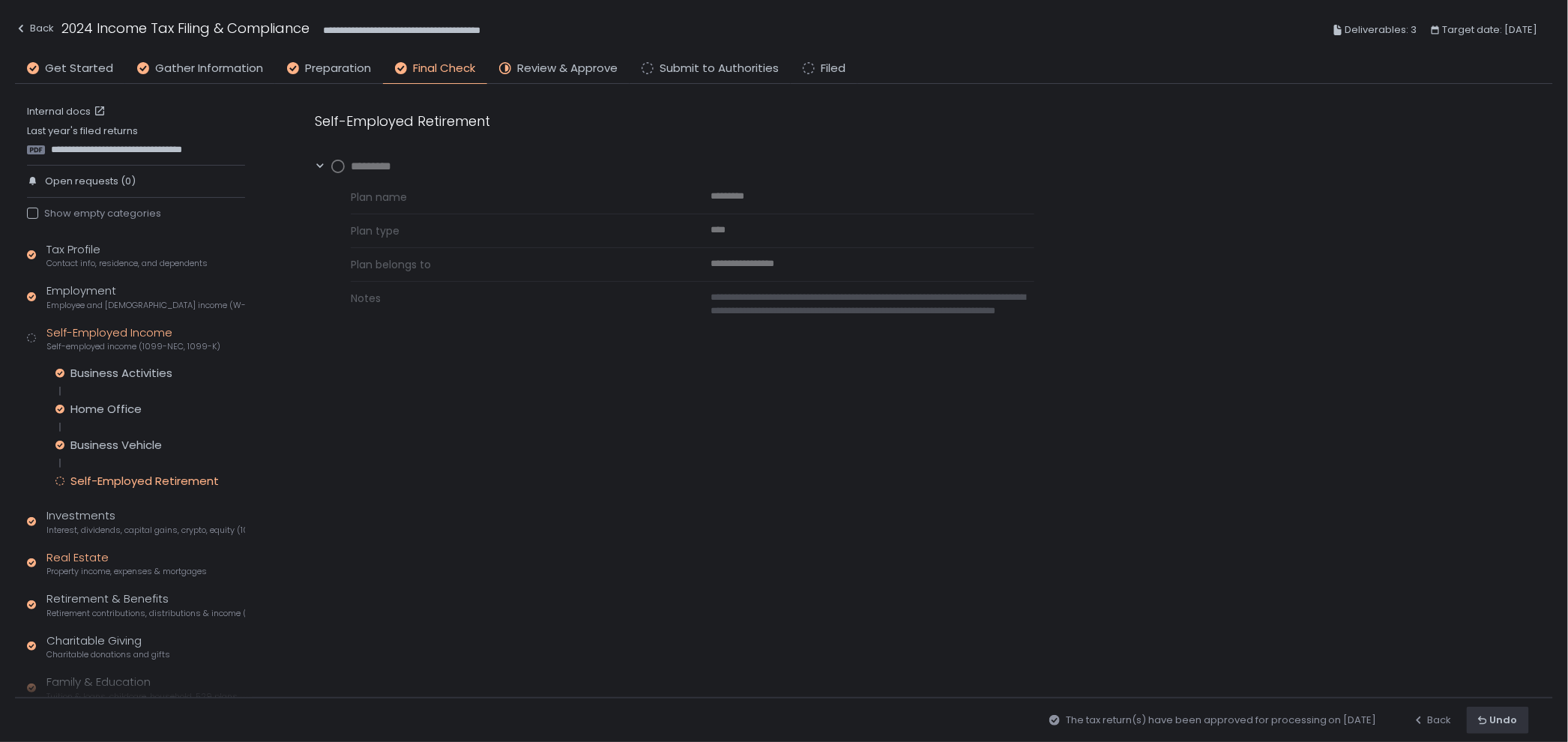
click at [87, 557] on div "Real Estate Property income, expenses & mortgages" at bounding box center [127, 564] width 161 height 28
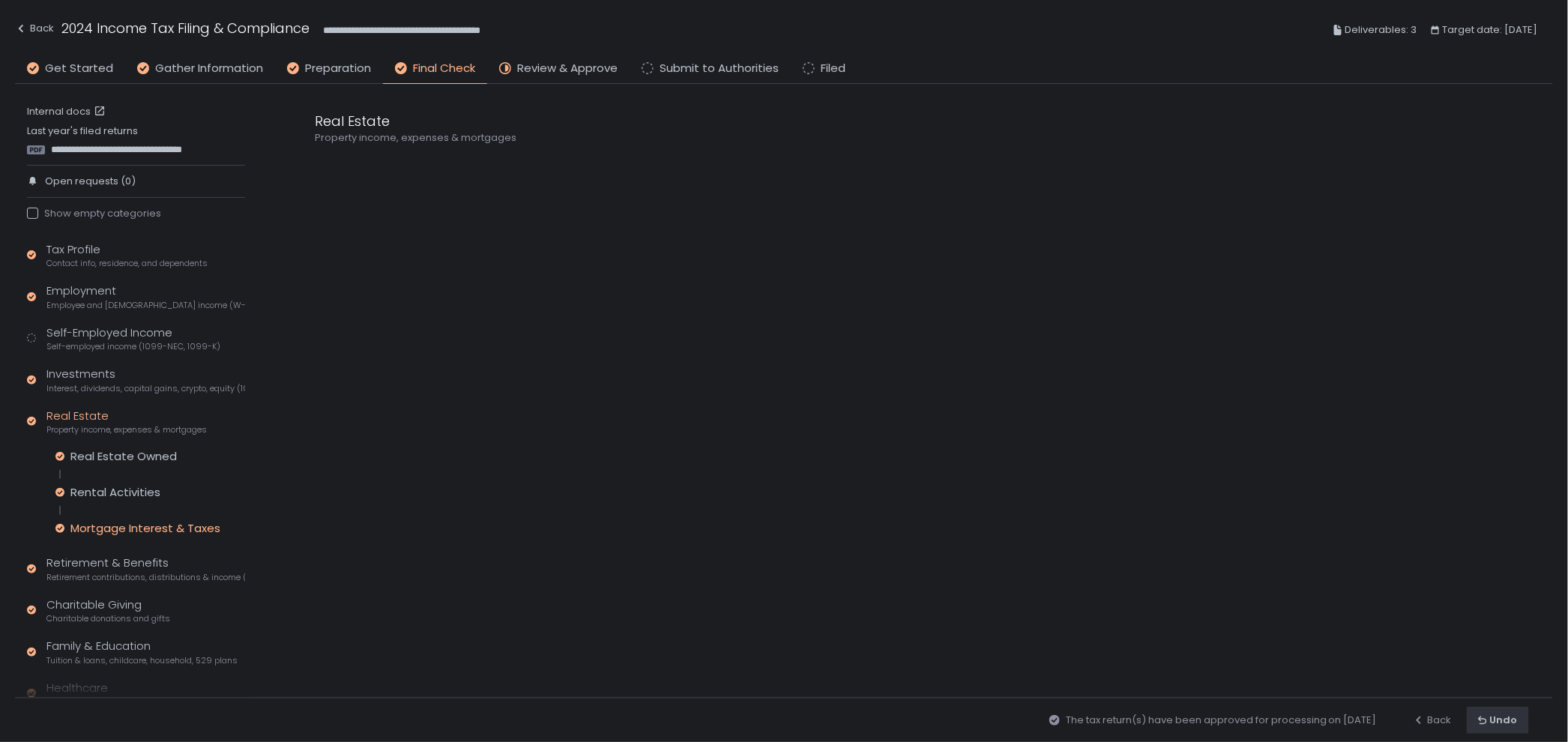
click at [137, 532] on div "Mortgage Interest & Taxes" at bounding box center [145, 528] width 150 height 15
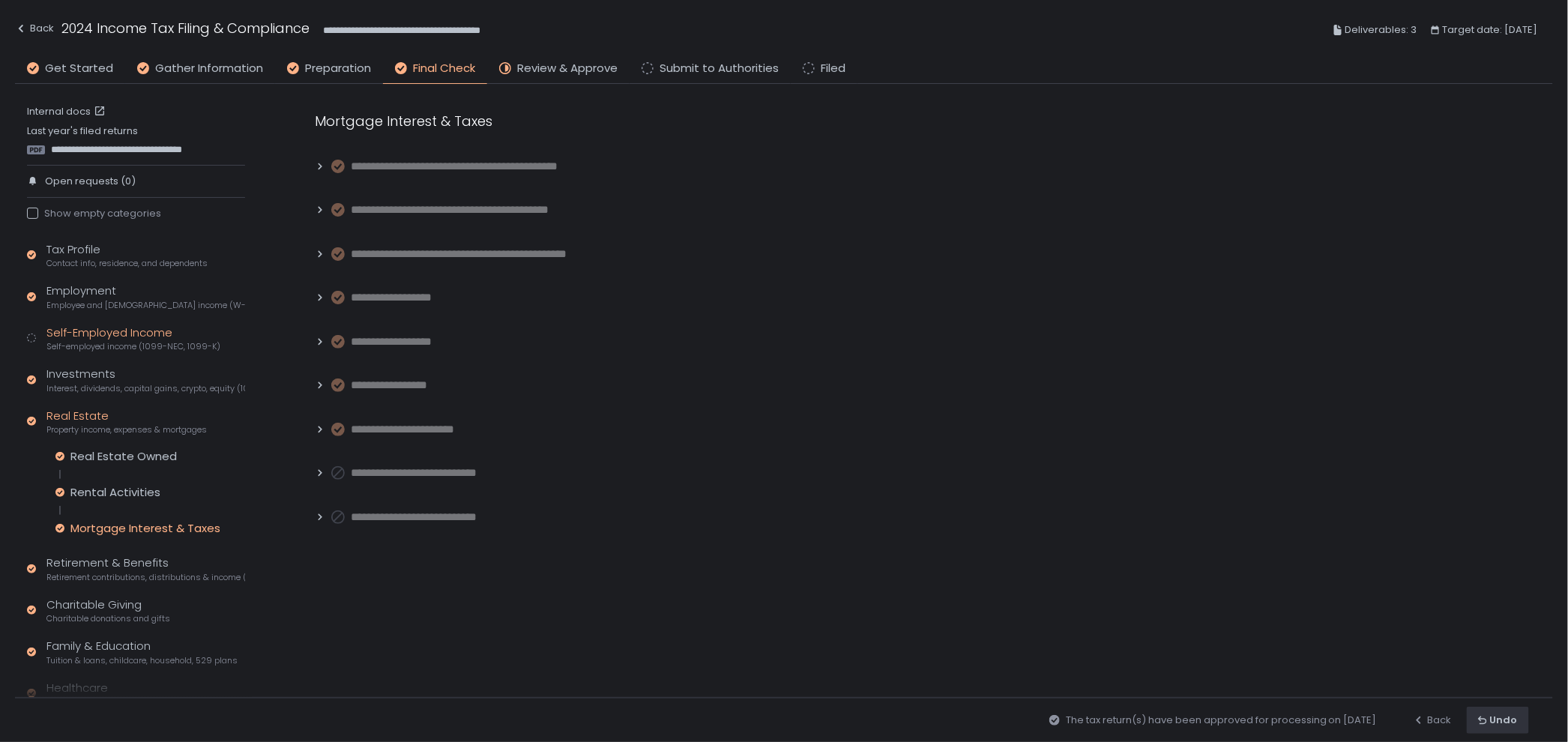
click at [163, 344] on span "Self-employed income (1099-NEC, 1099-K)" at bounding box center [133, 346] width 174 height 11
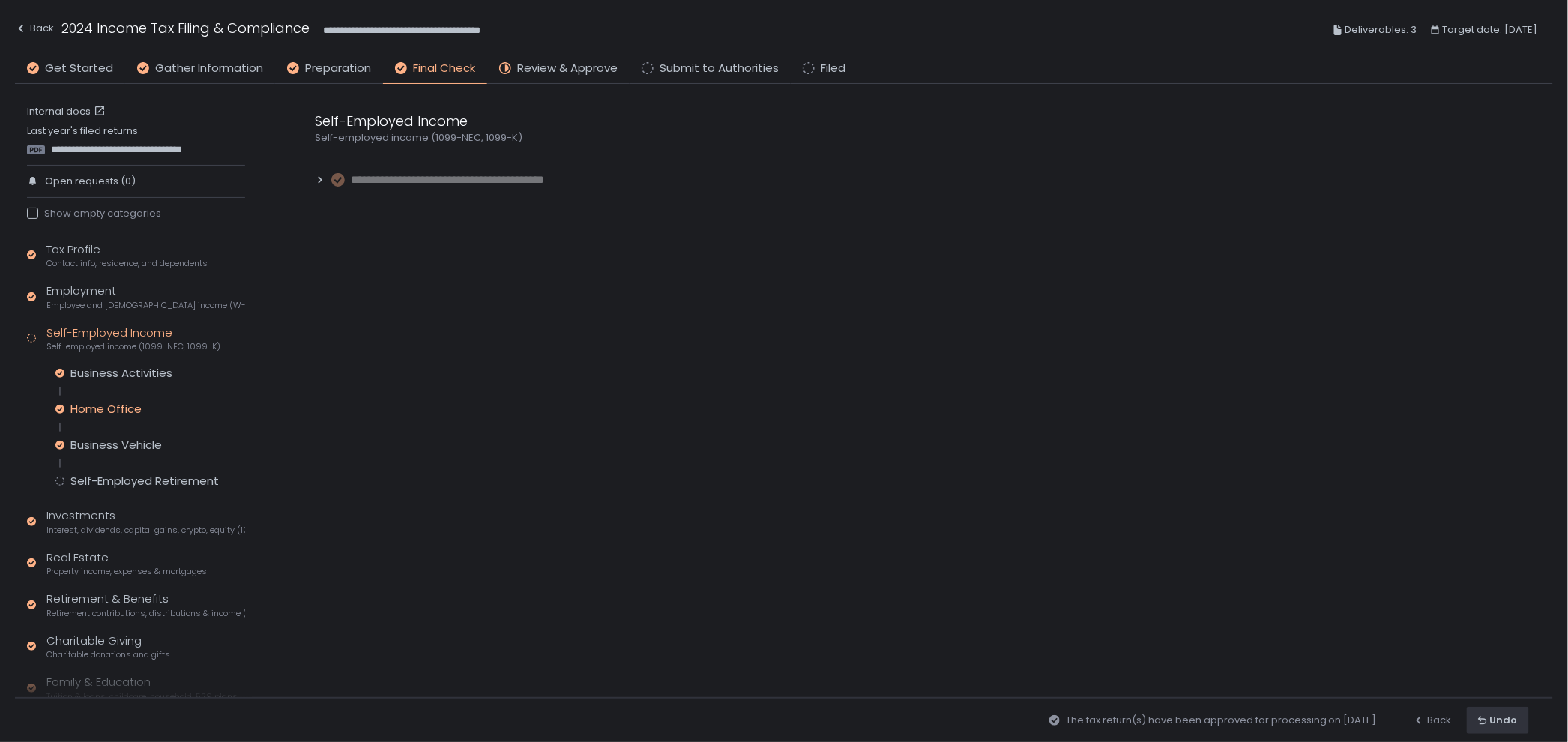
click at [133, 403] on div "Home Office" at bounding box center [106, 409] width 71 height 15
click at [62, 480] on circle at bounding box center [61, 481] width 8 height 8
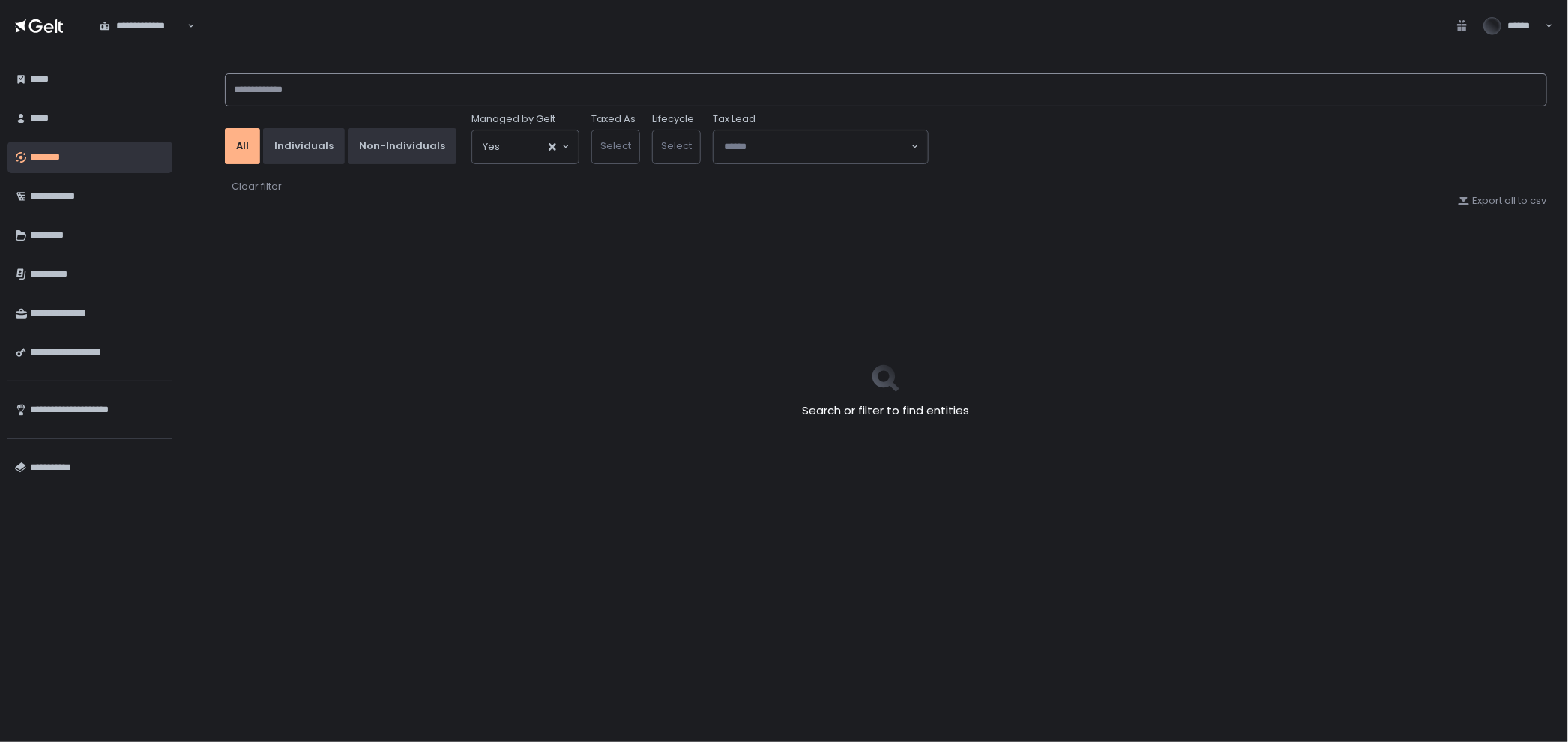
click at [533, 89] on input at bounding box center [887, 90] width 1323 height 33
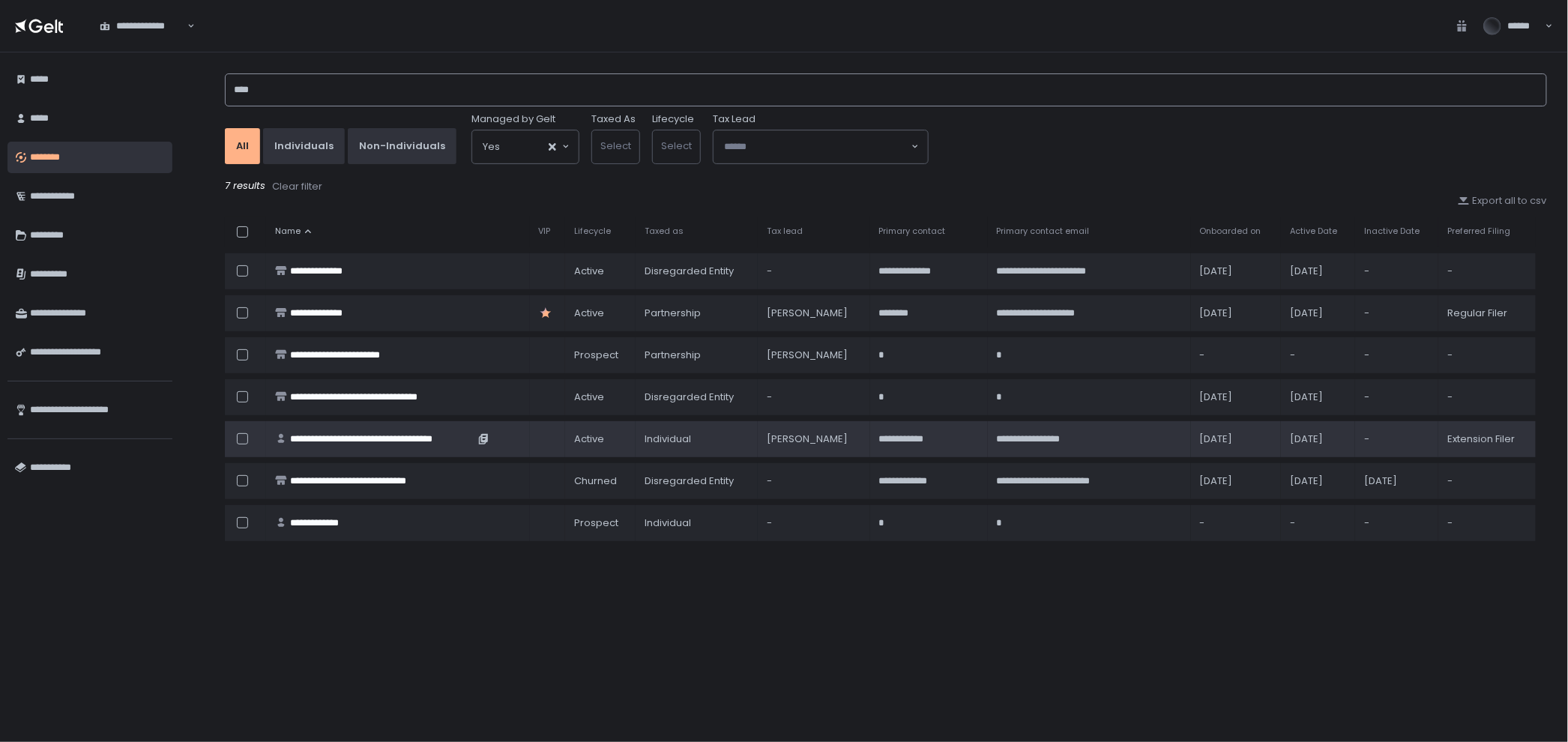
type input "****"
click at [382, 434] on div "**********" at bounding box center [382, 439] width 184 height 14
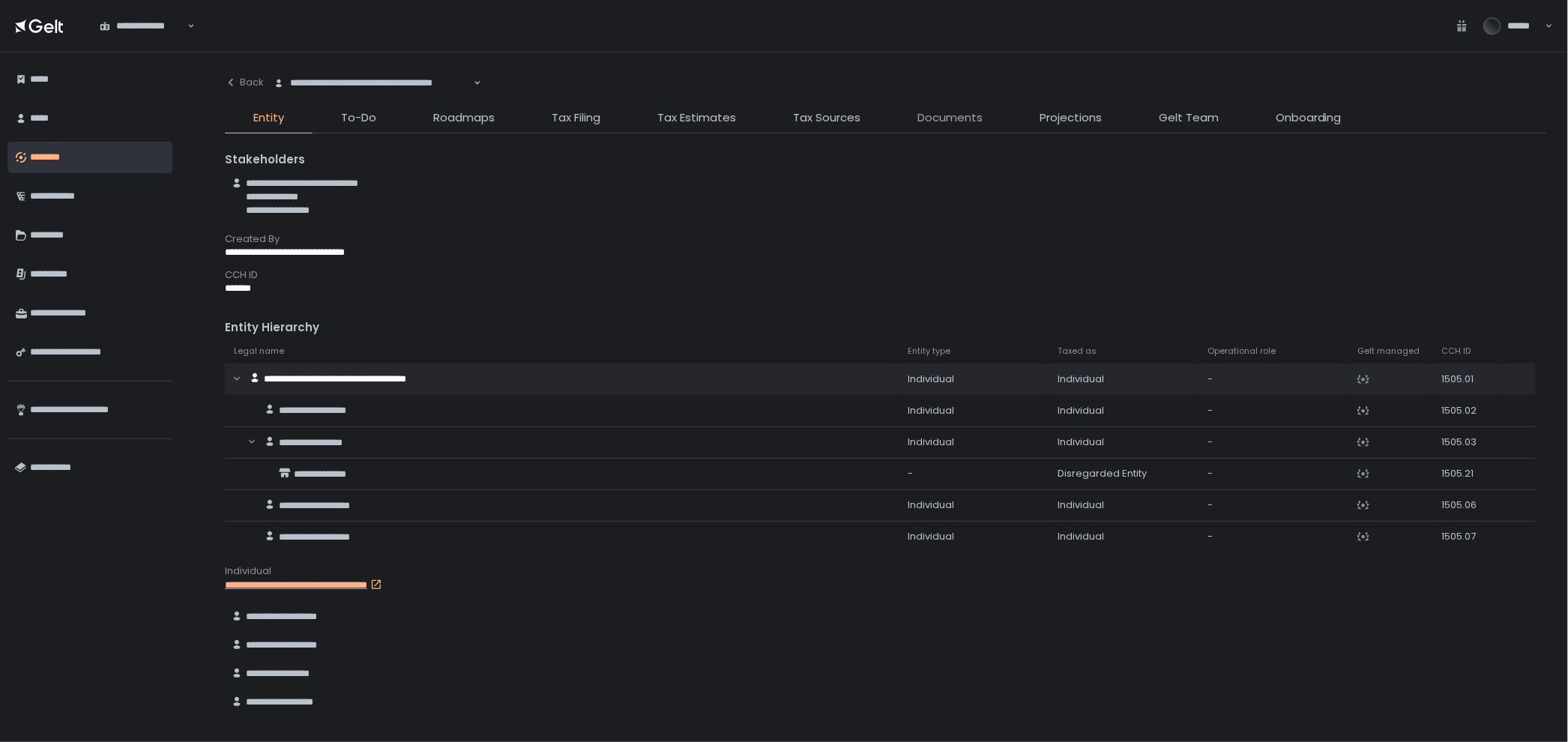
click at [956, 110] on span "Documents" at bounding box center [950, 118] width 65 height 17
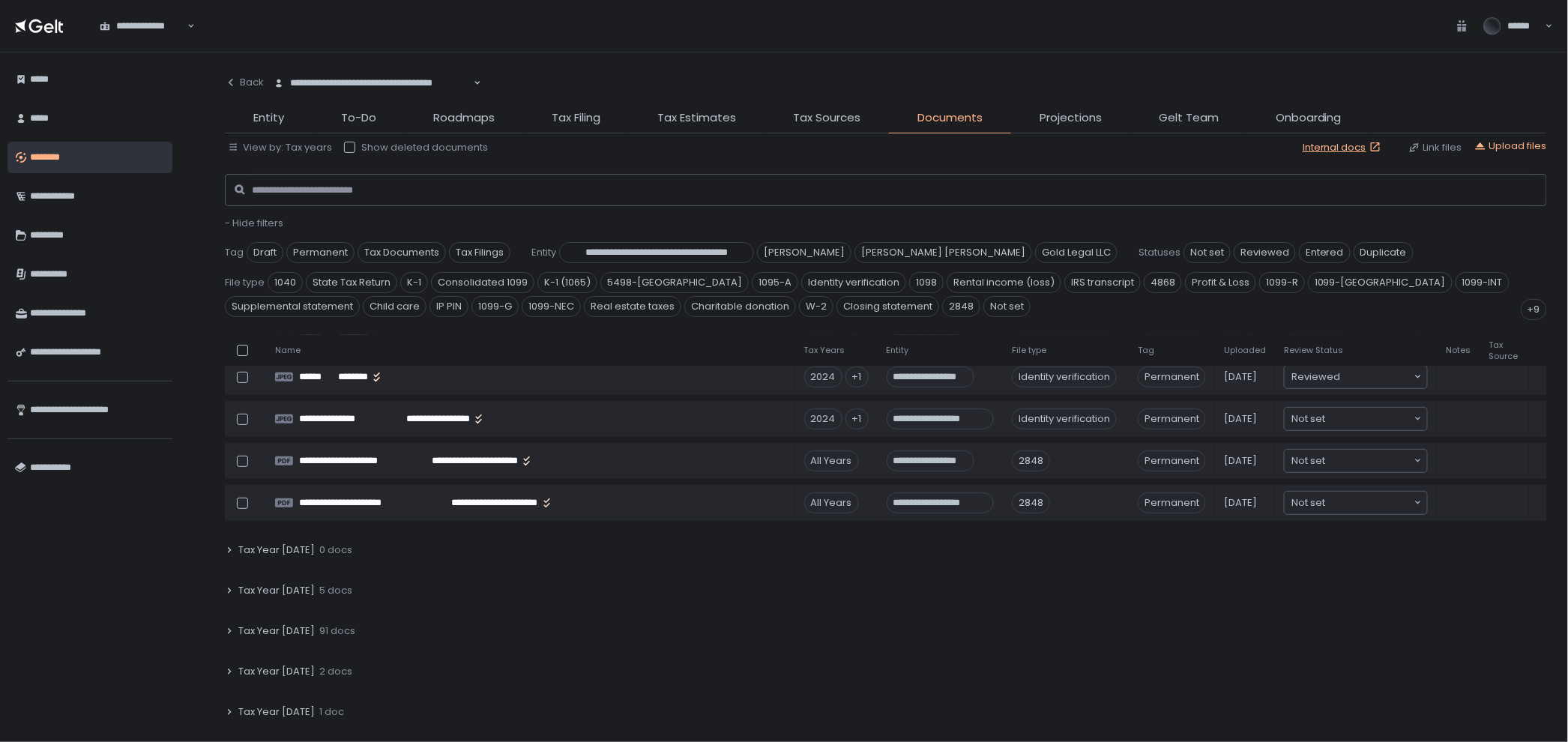
scroll to position [166, 0]
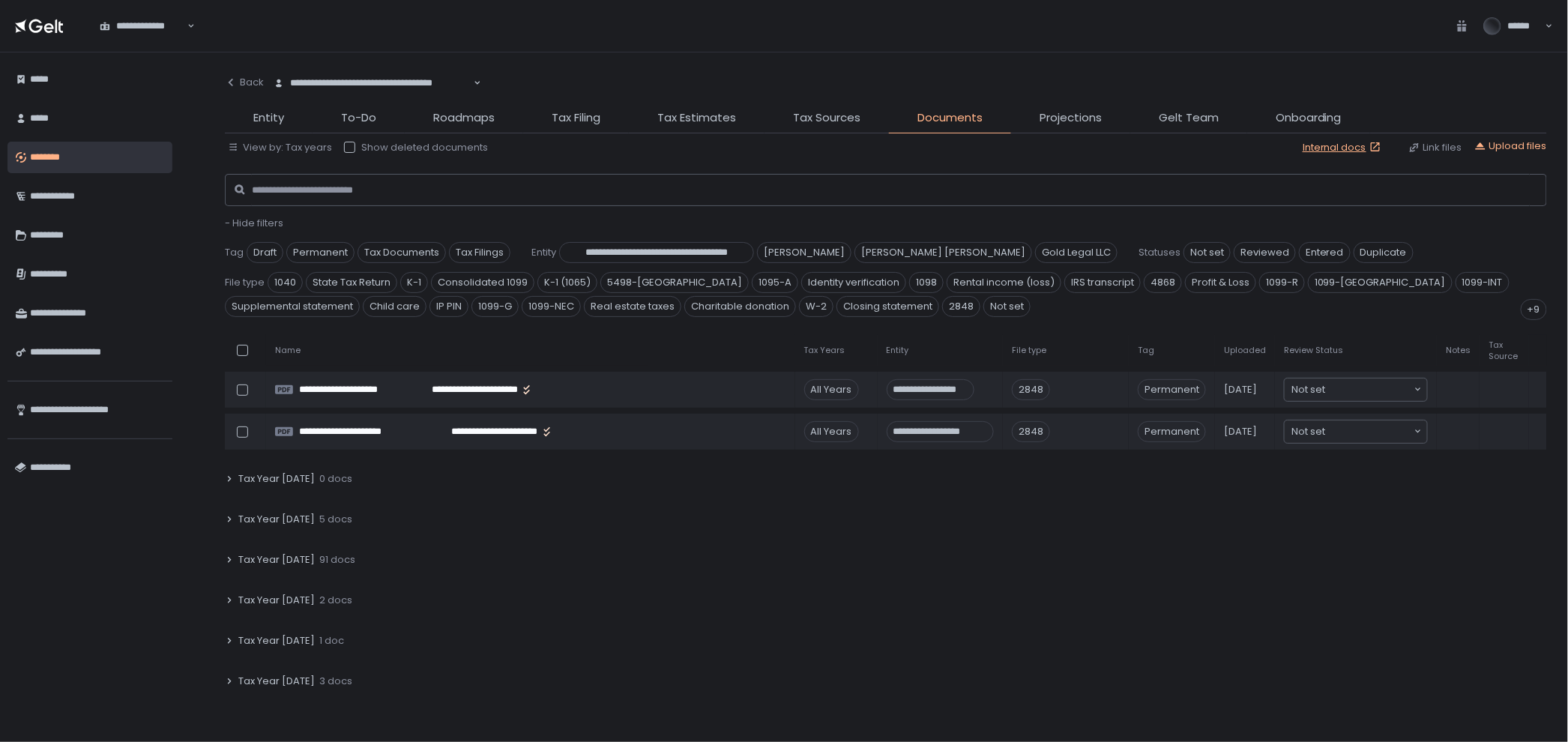
click at [342, 566] on div "Tax Year 2024 91 docs" at bounding box center [887, 560] width 1323 height 35
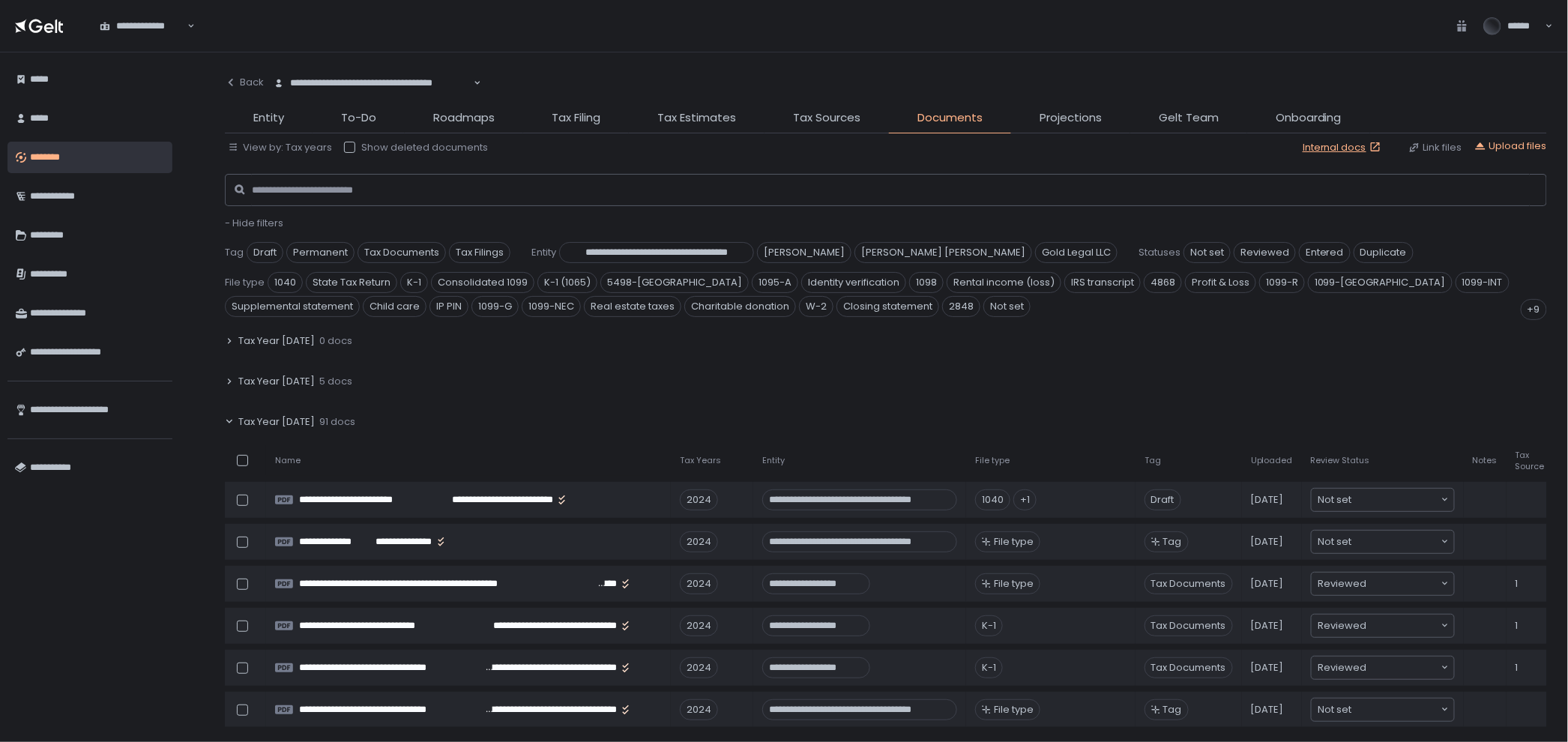
scroll to position [333, 0]
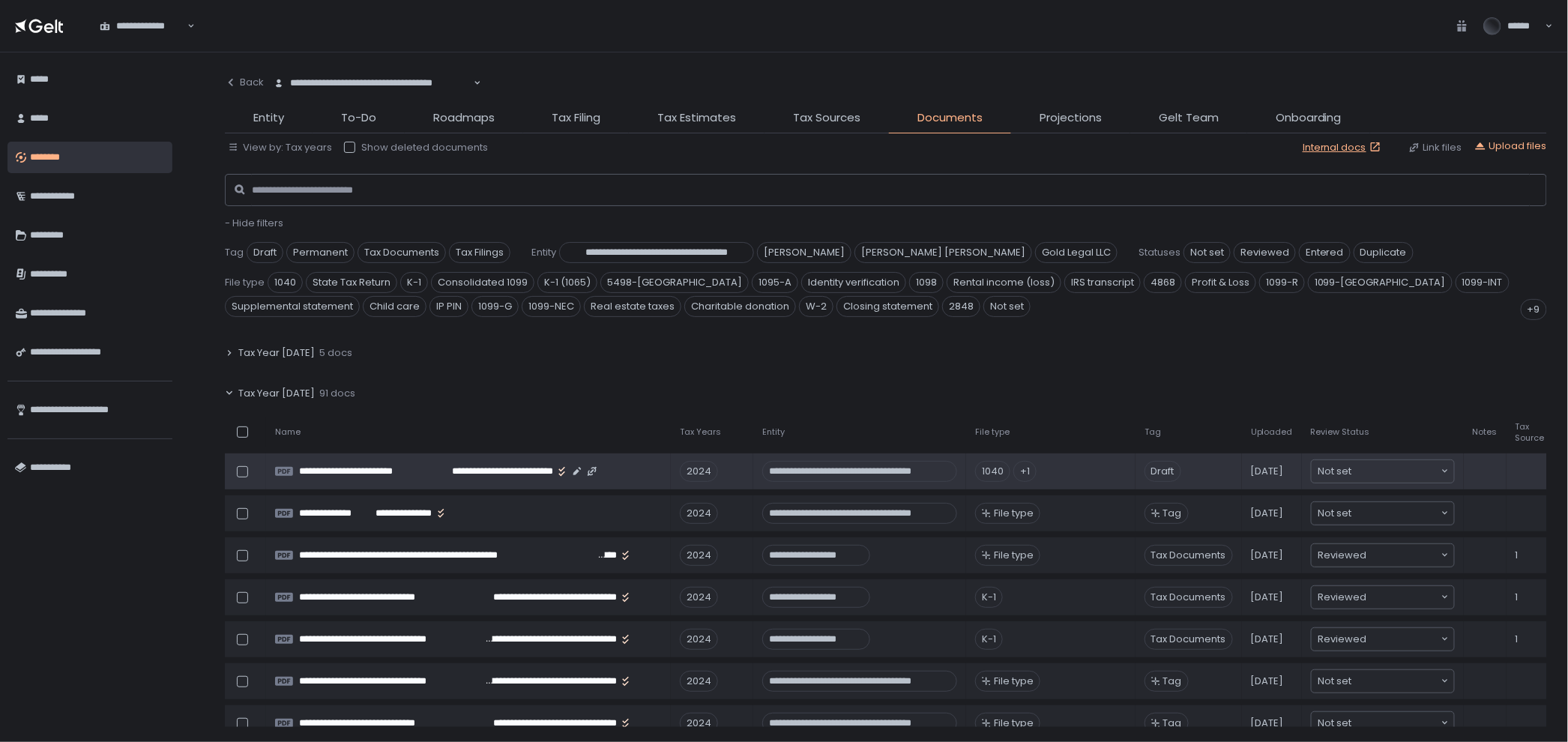
click at [1532, 472] on td at bounding box center [1530, 472] width 47 height 36
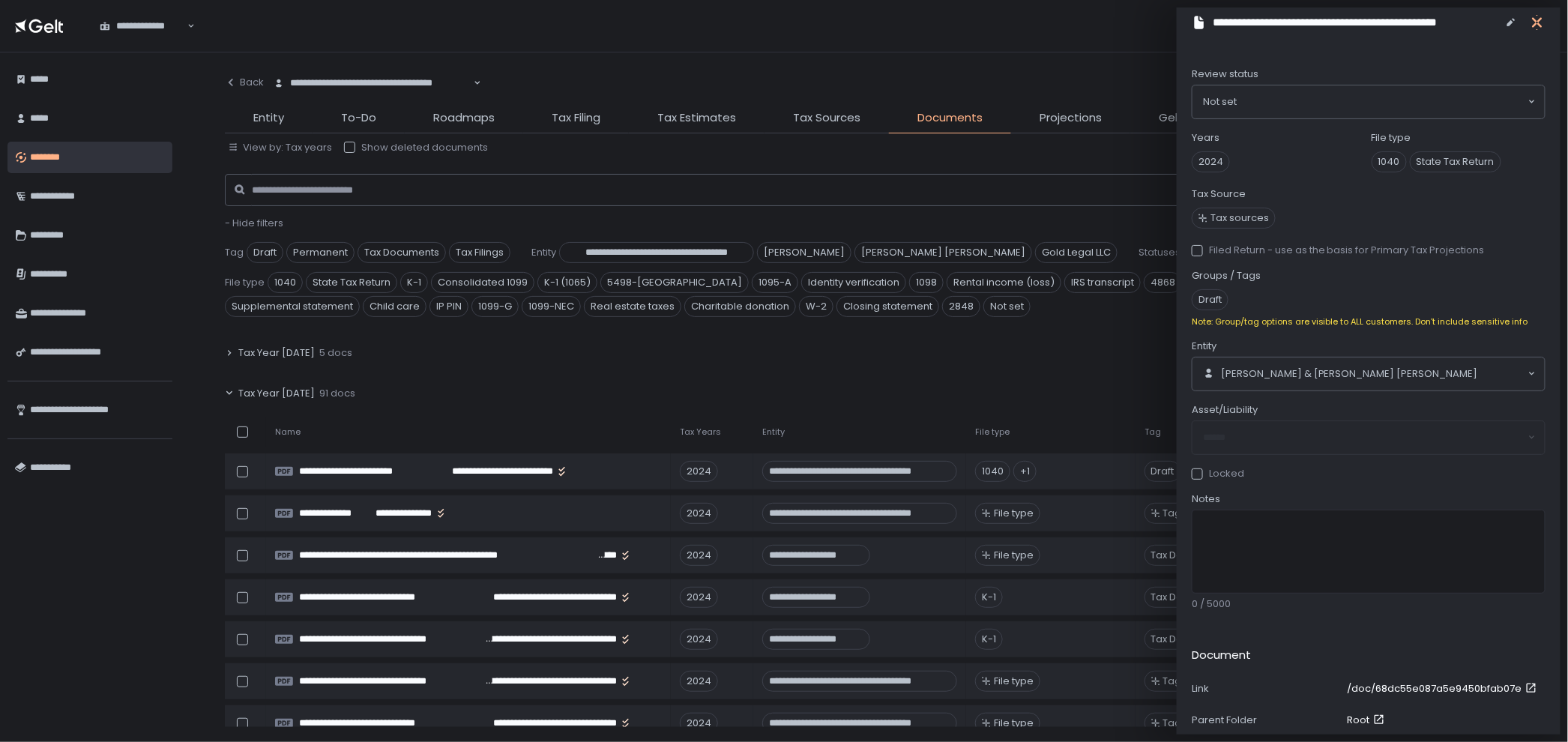
click at [1536, 18] on icon "button" at bounding box center [1537, 23] width 15 height 15
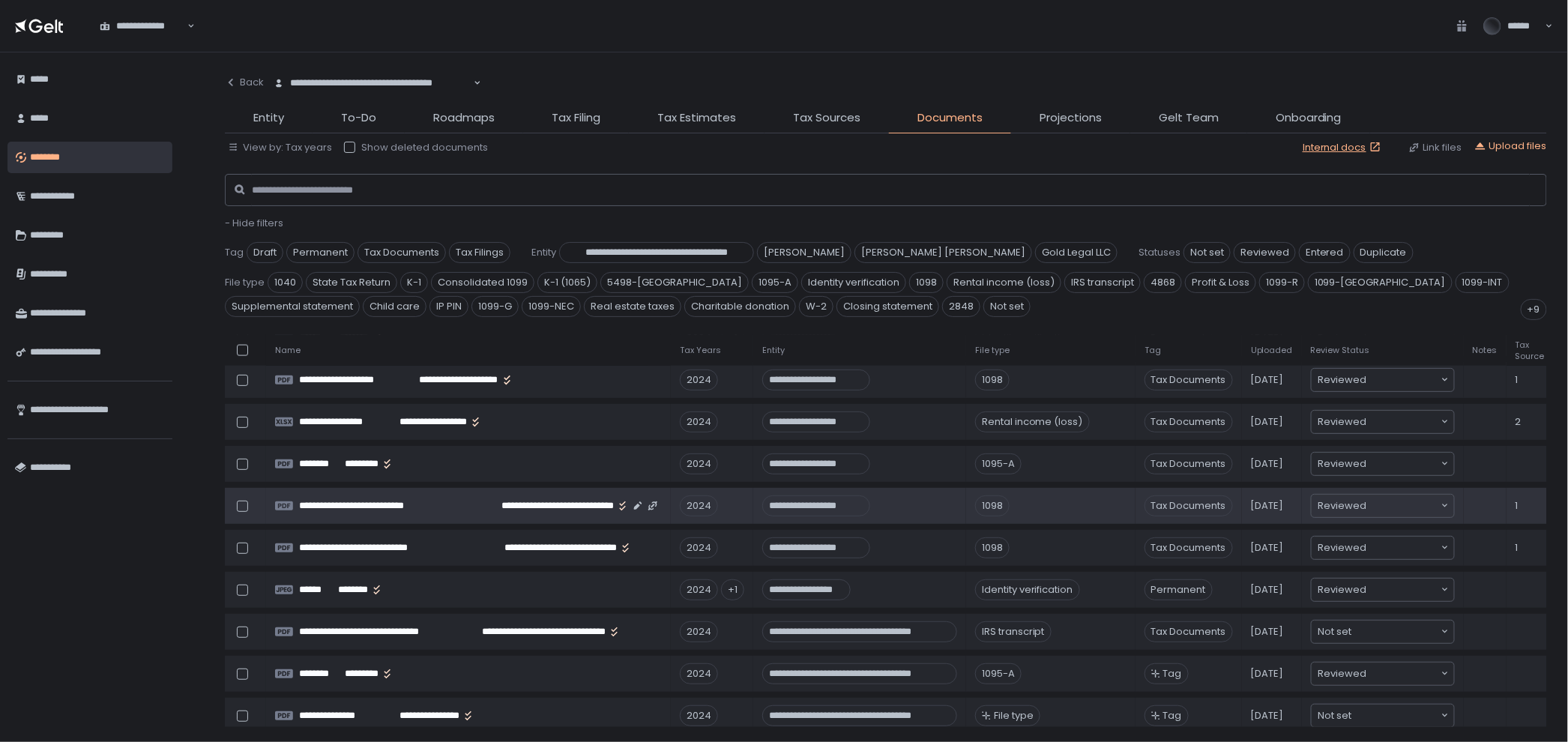
scroll to position [1083, 0]
